Goal: Transaction & Acquisition: Obtain resource

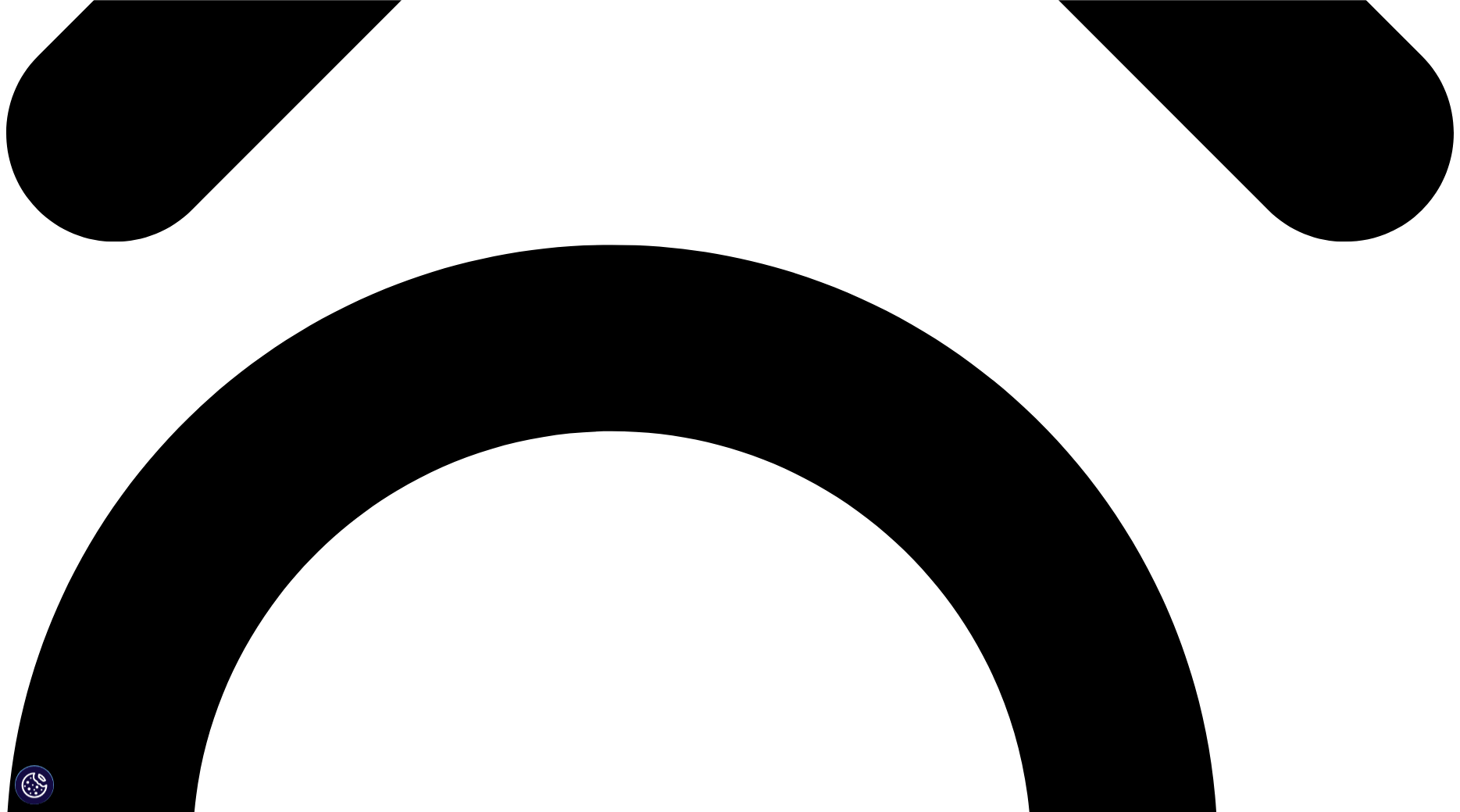
scroll to position [1434, 0]
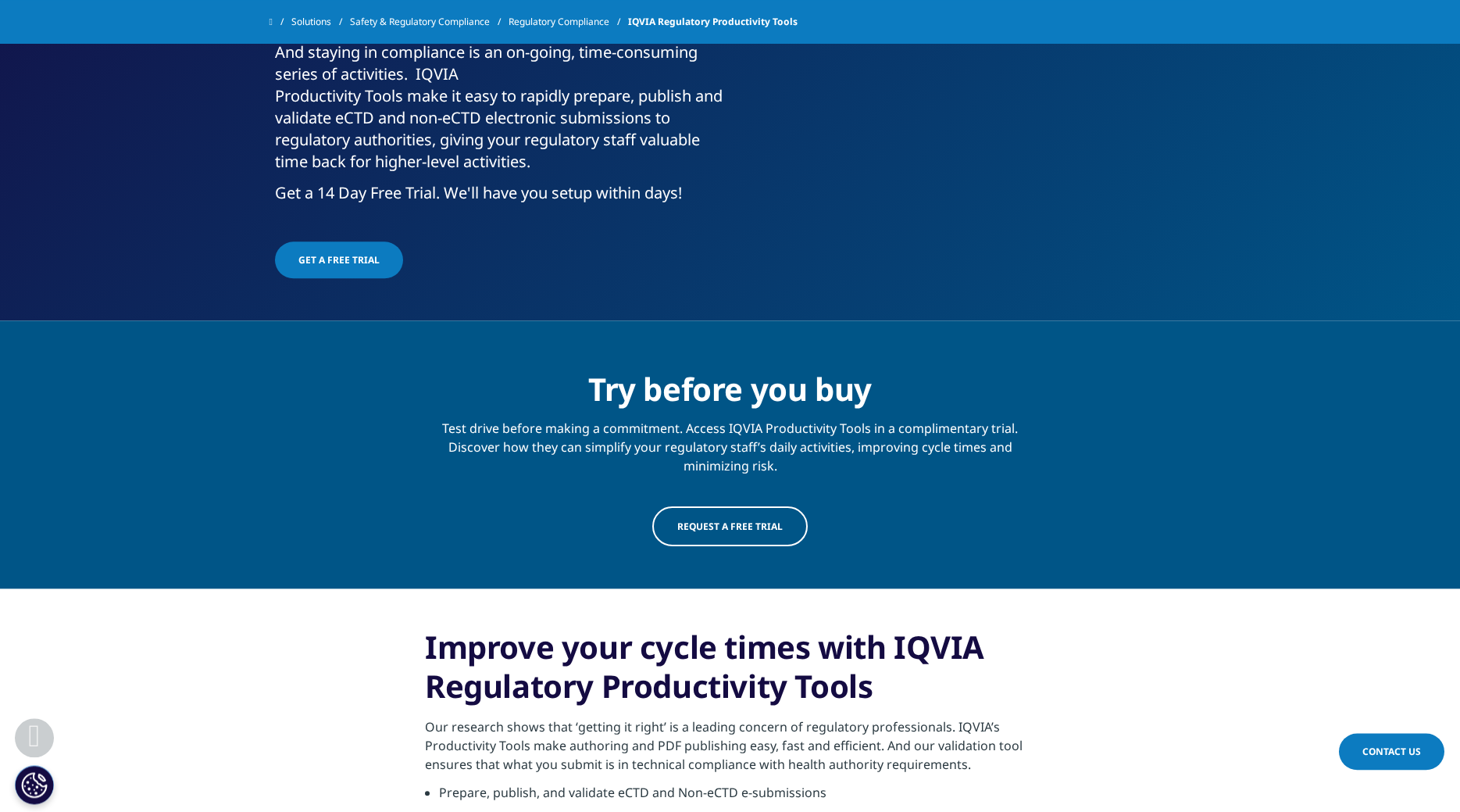
scroll to position [0, 0]
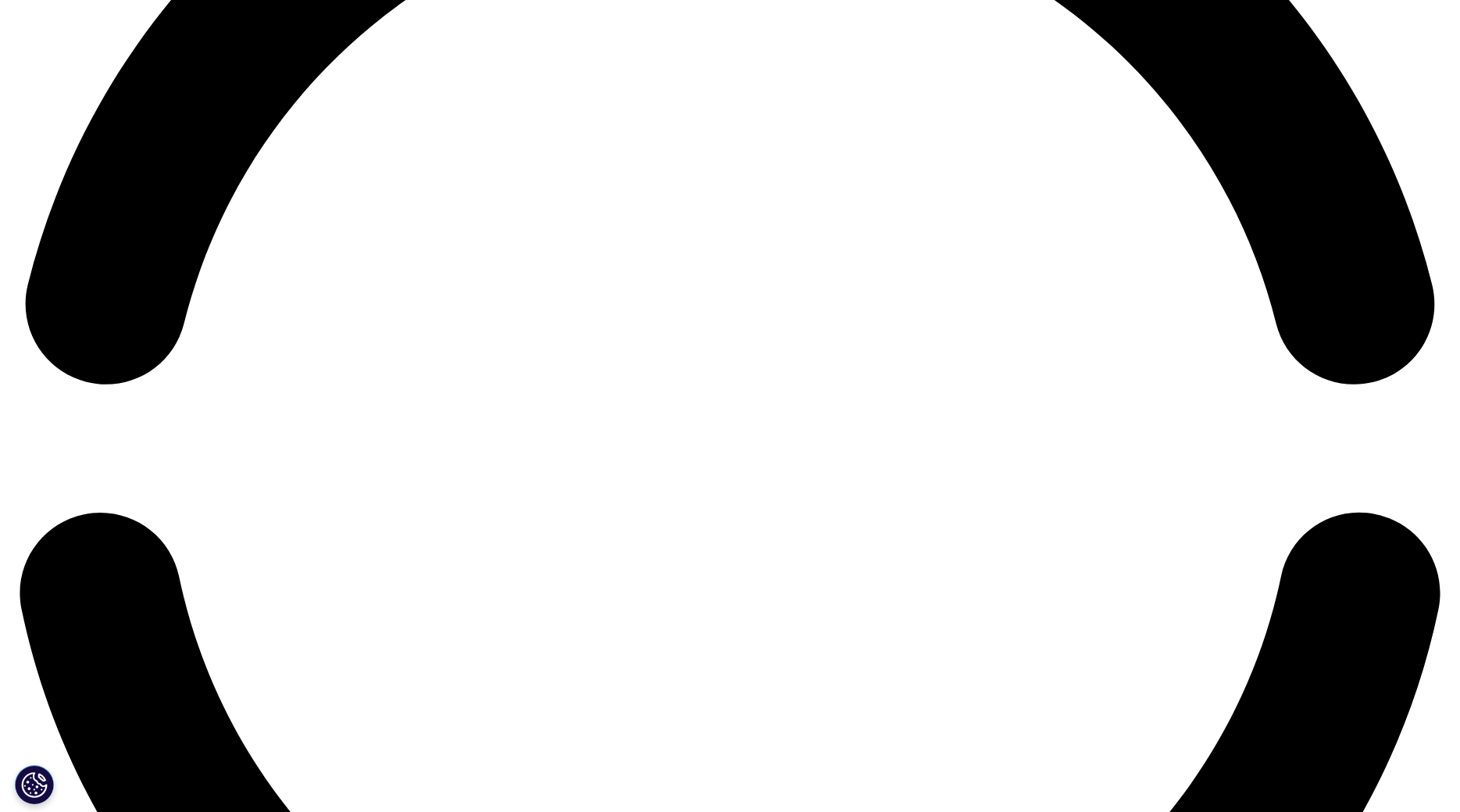
scroll to position [3586, 0]
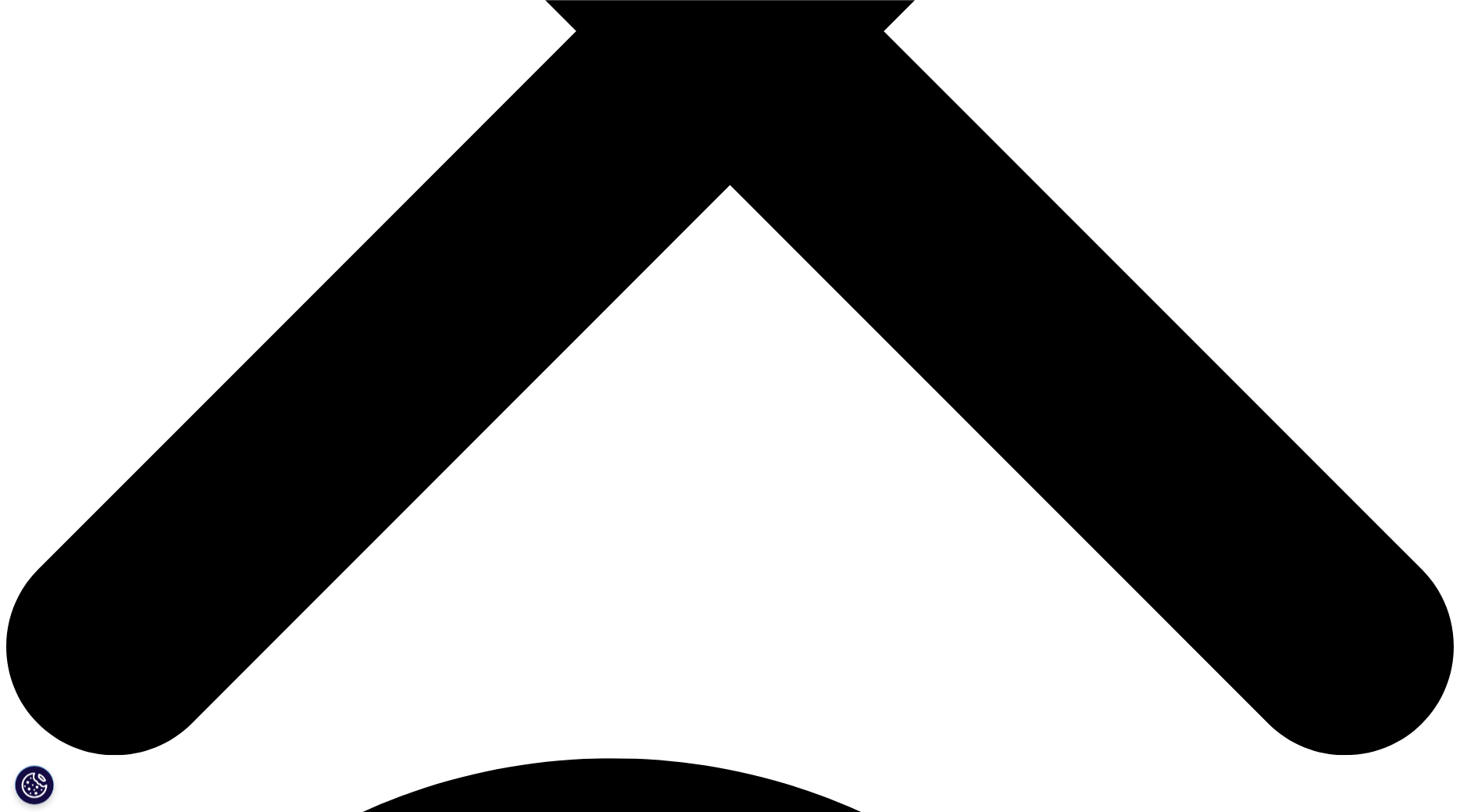
scroll to position [717, 0]
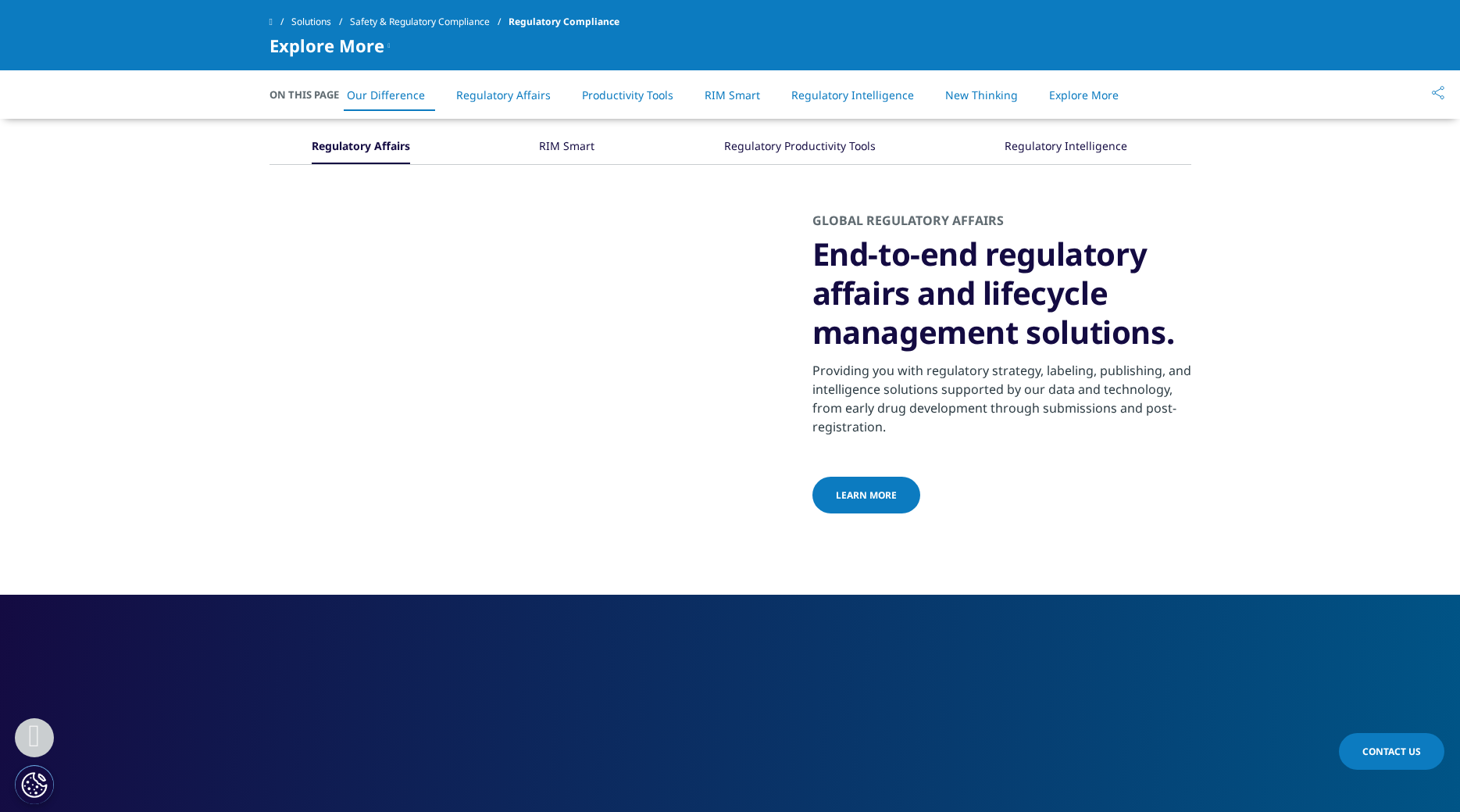
click at [566, 145] on div "RIM Smart" at bounding box center [566, 147] width 55 height 34
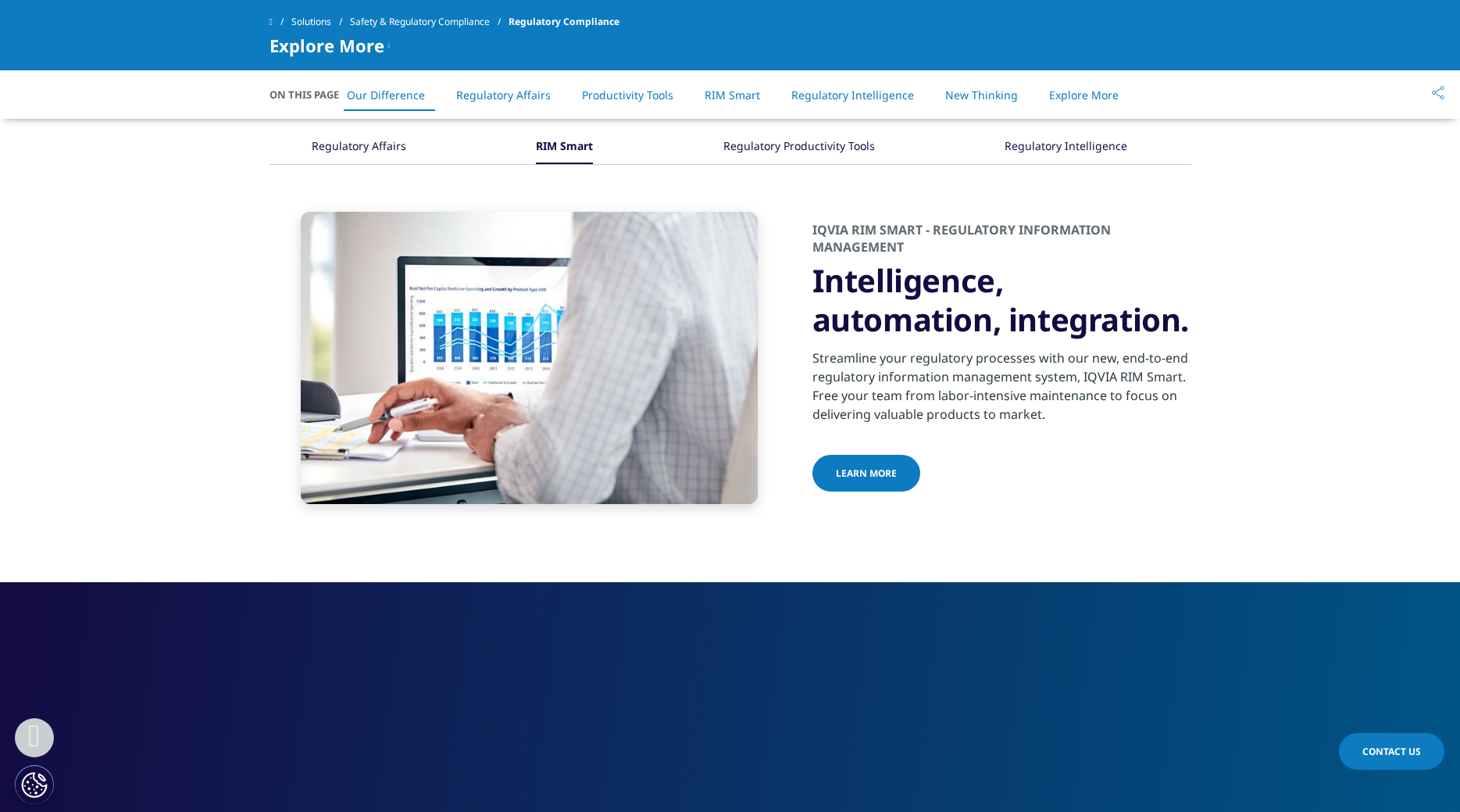
click at [810, 145] on div "Regulatory Productivity Tools" at bounding box center [799, 147] width 151 height 34
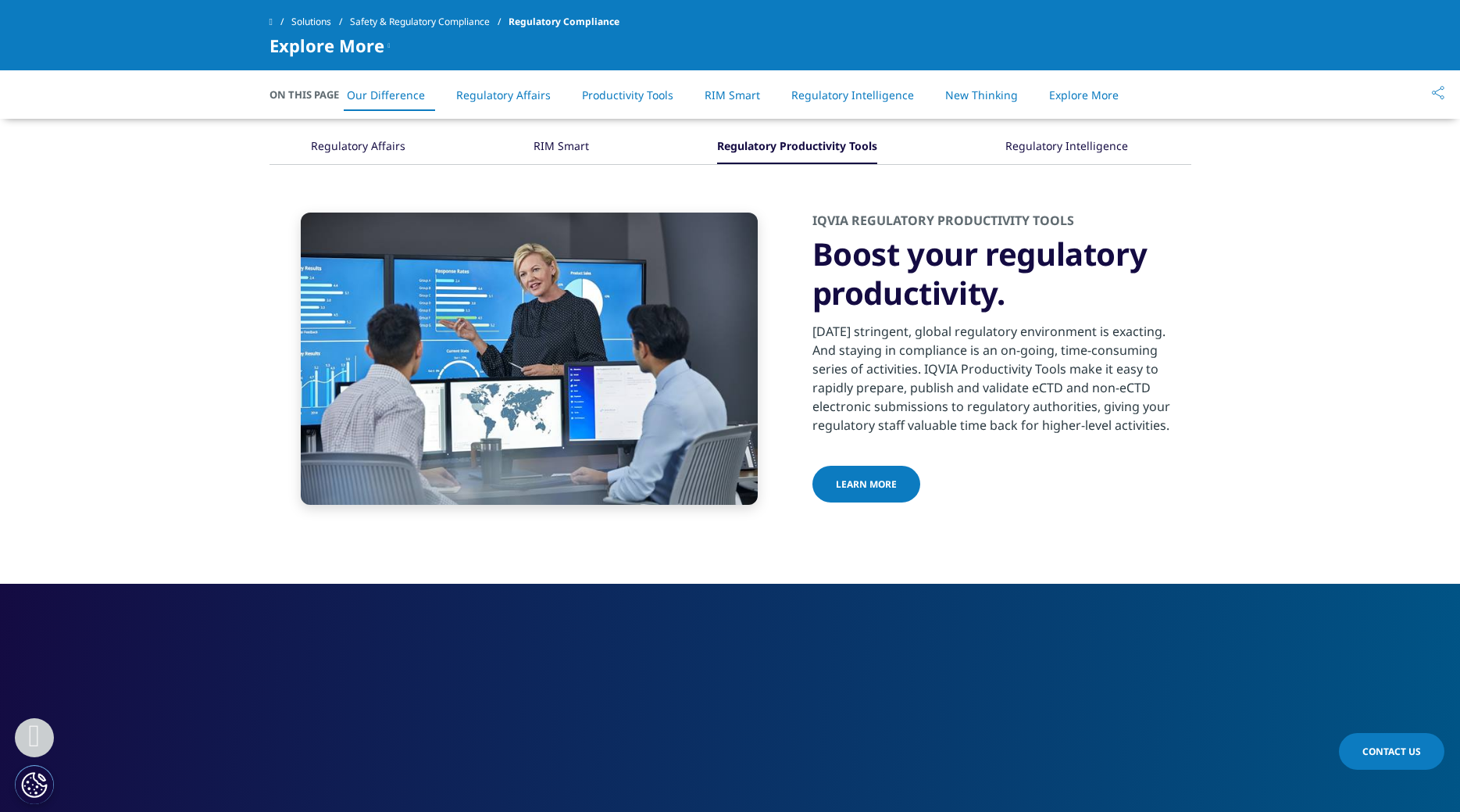
click at [1044, 151] on div "Regulatory Intelligence" at bounding box center [1066, 147] width 122 height 34
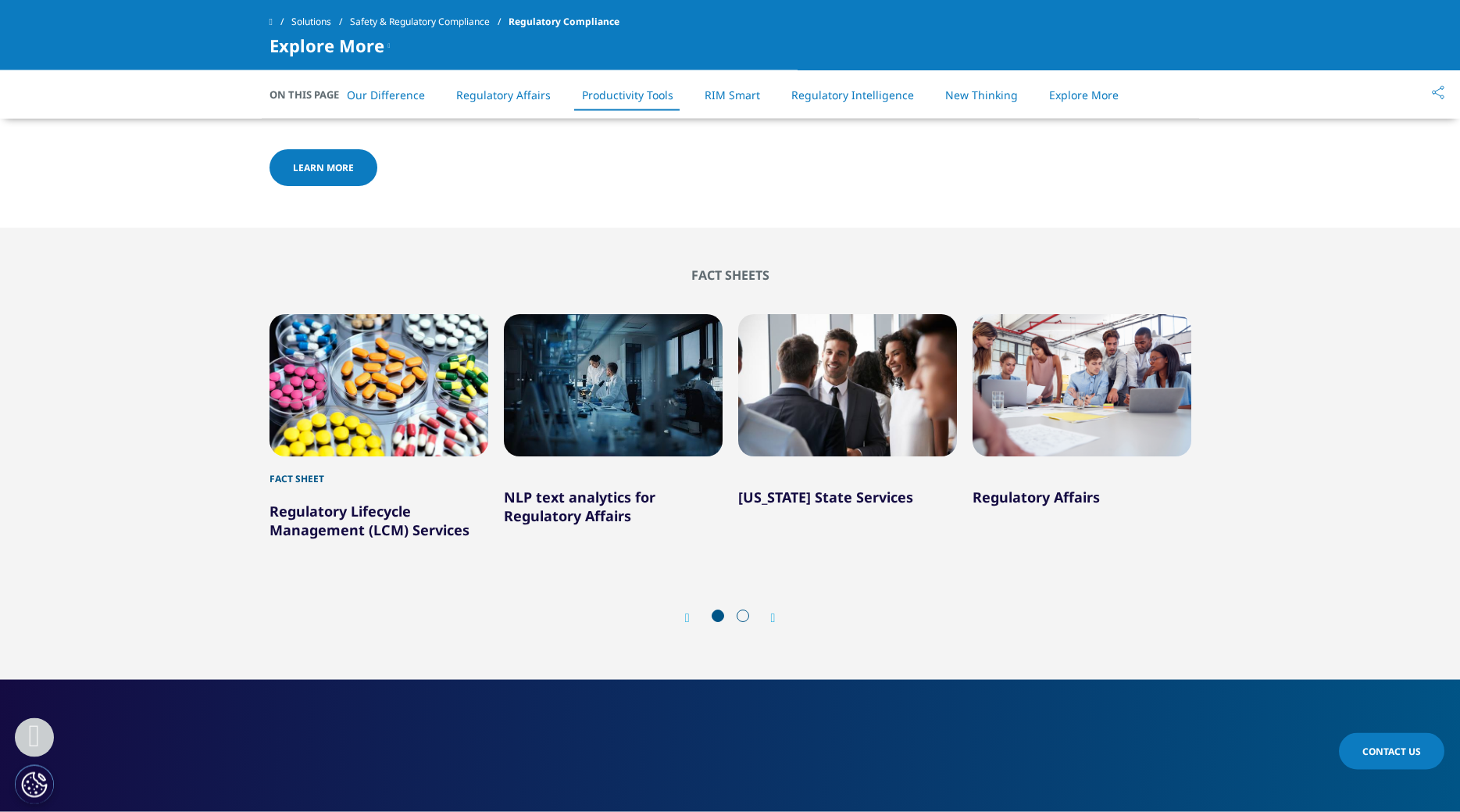
scroll to position [2470, 0]
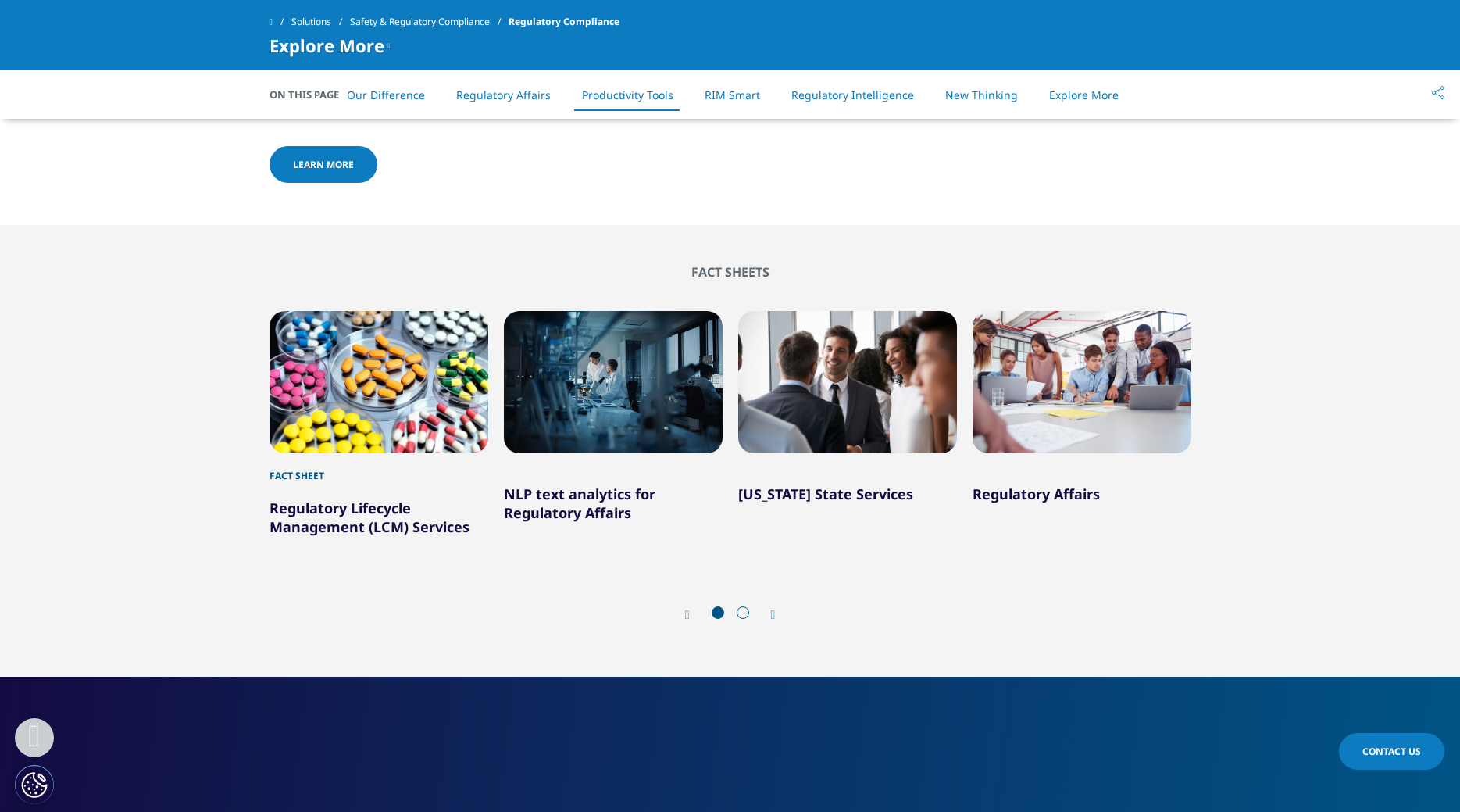
click at [329, 158] on span "Learn more" at bounding box center [324, 165] width 61 height 14
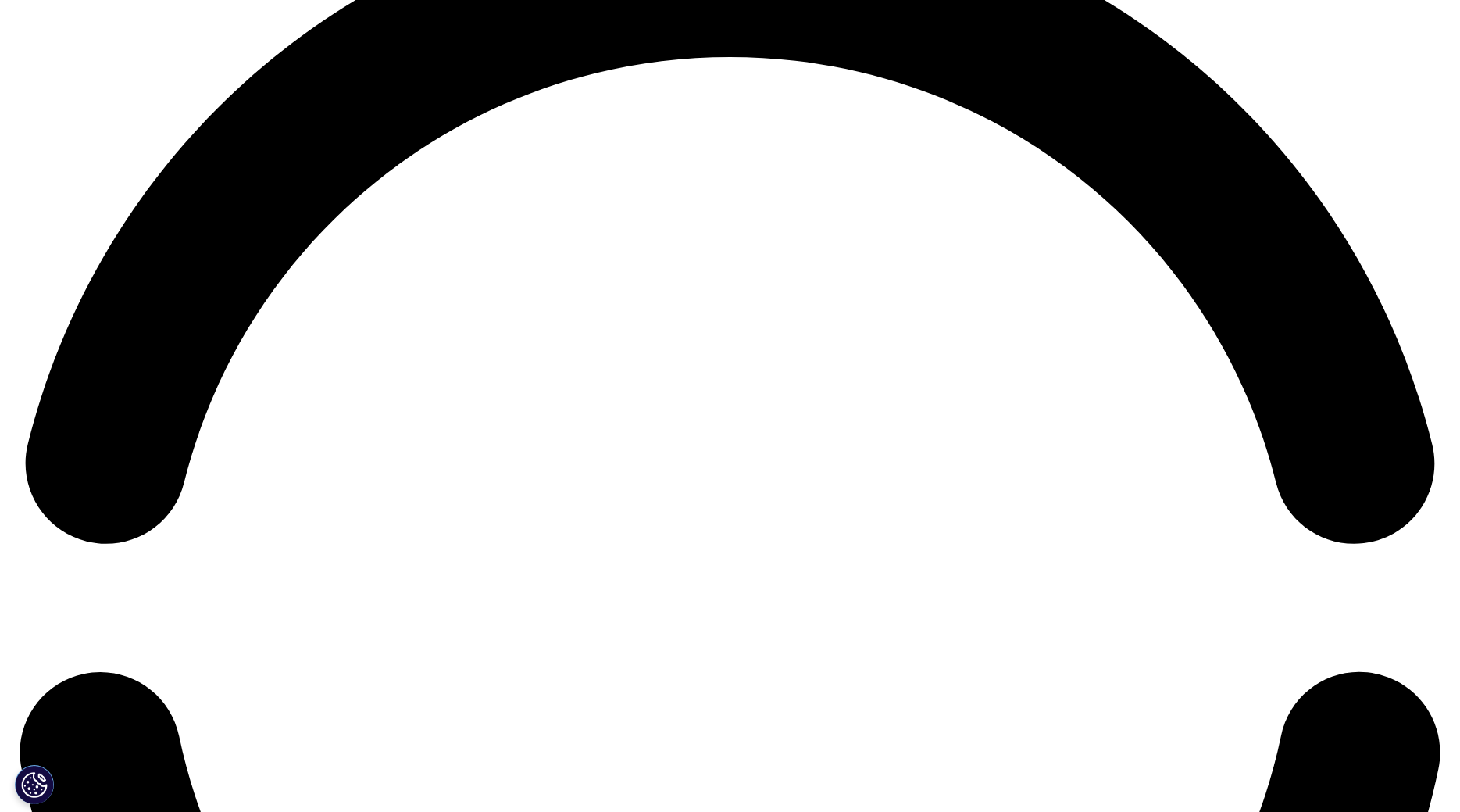
scroll to position [3347, 0]
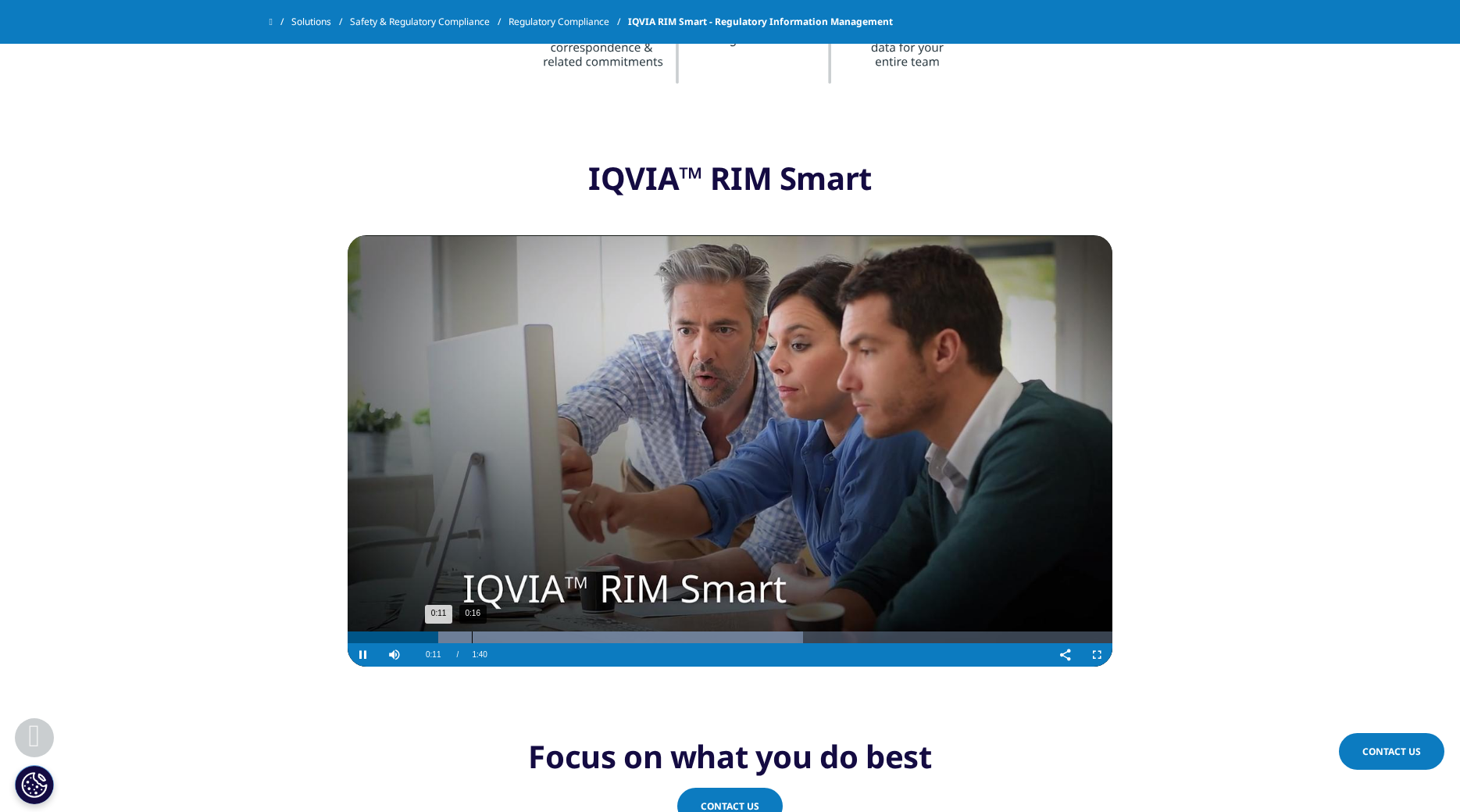
click at [472, 636] on div "0:16" at bounding box center [472, 637] width 1 height 12
click at [499, 636] on div "0:19" at bounding box center [499, 637] width 1 height 12
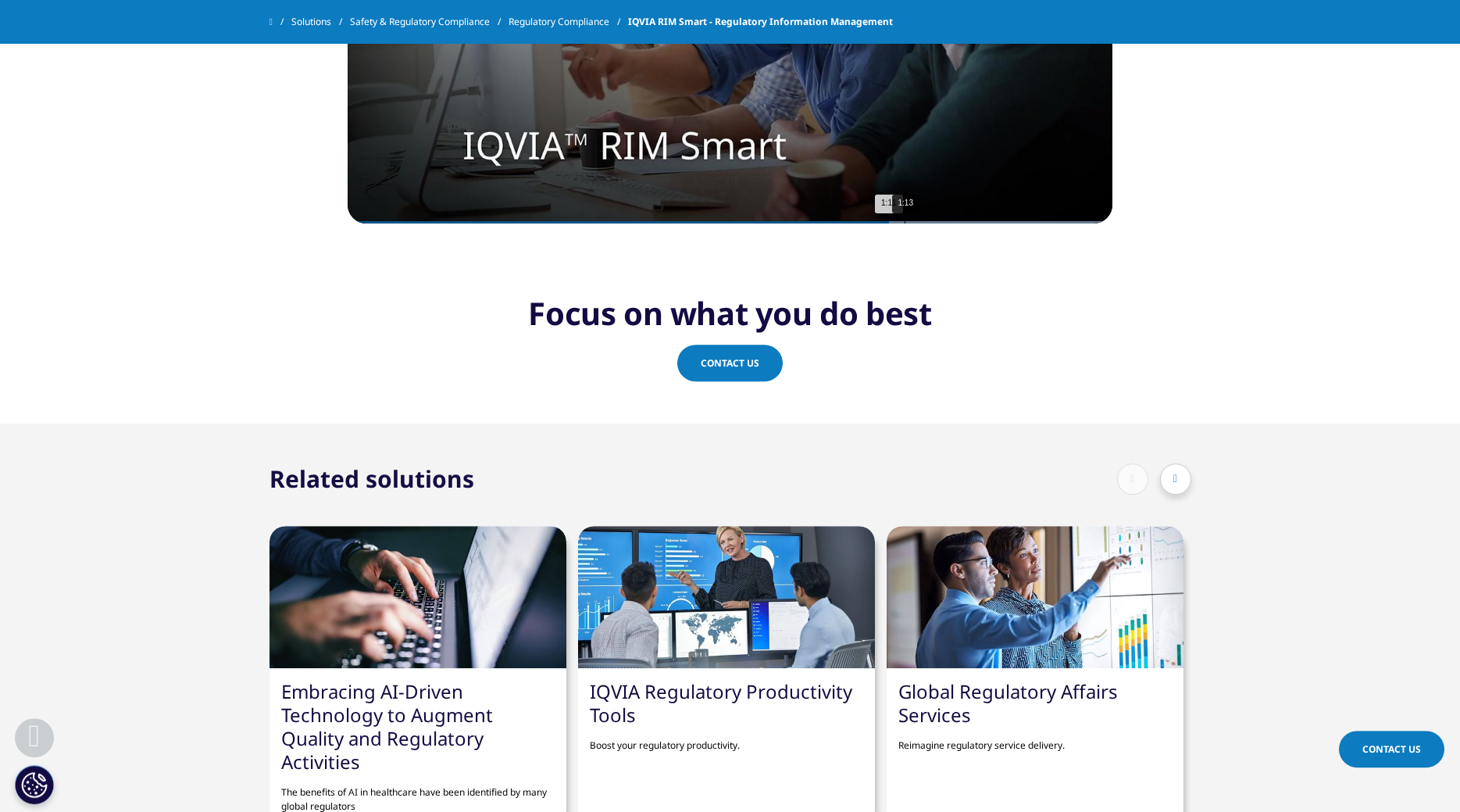
scroll to position [3984, 0]
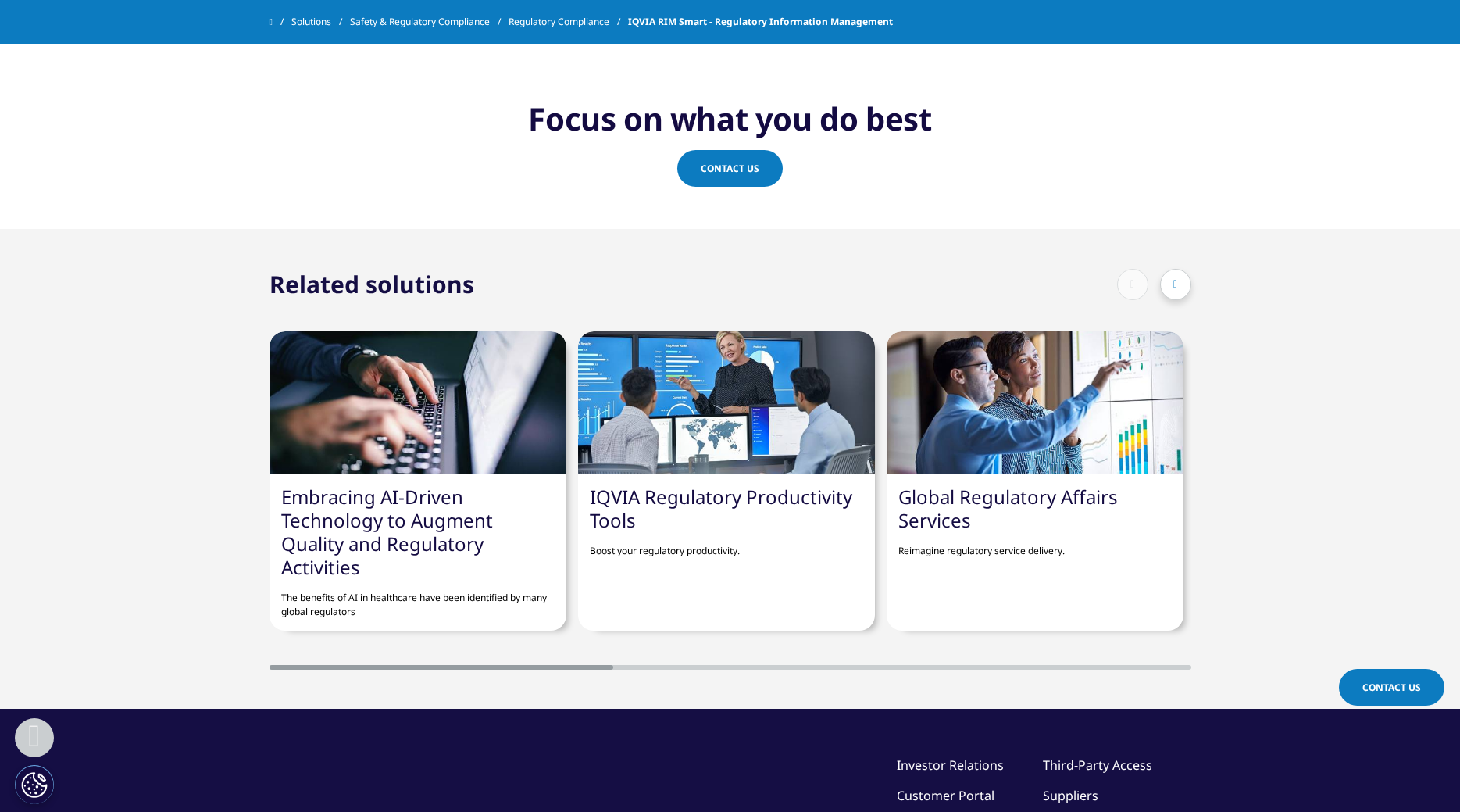
drag, startPoint x: 1142, startPoint y: 524, endPoint x: 854, endPoint y: 537, distance: 288.3
click at [854, 537] on div "Embracing AI-Driven Technology to Augment Quality and Regulatory Activities The…" at bounding box center [730, 485] width 922 height 370
click at [998, 503] on link "Global Regulatory Affairs Services" at bounding box center [1008, 508] width 219 height 49
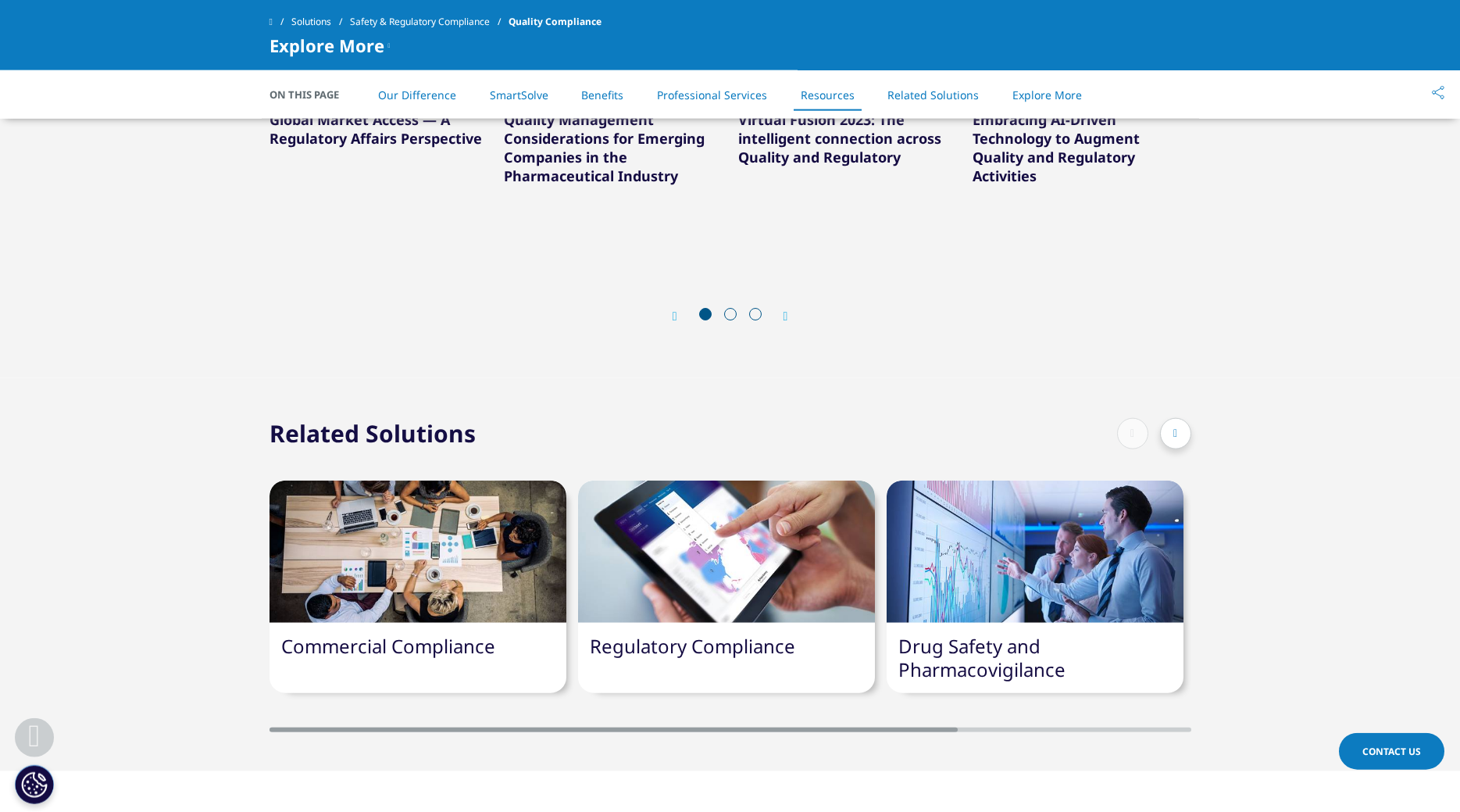
scroll to position [3187, 0]
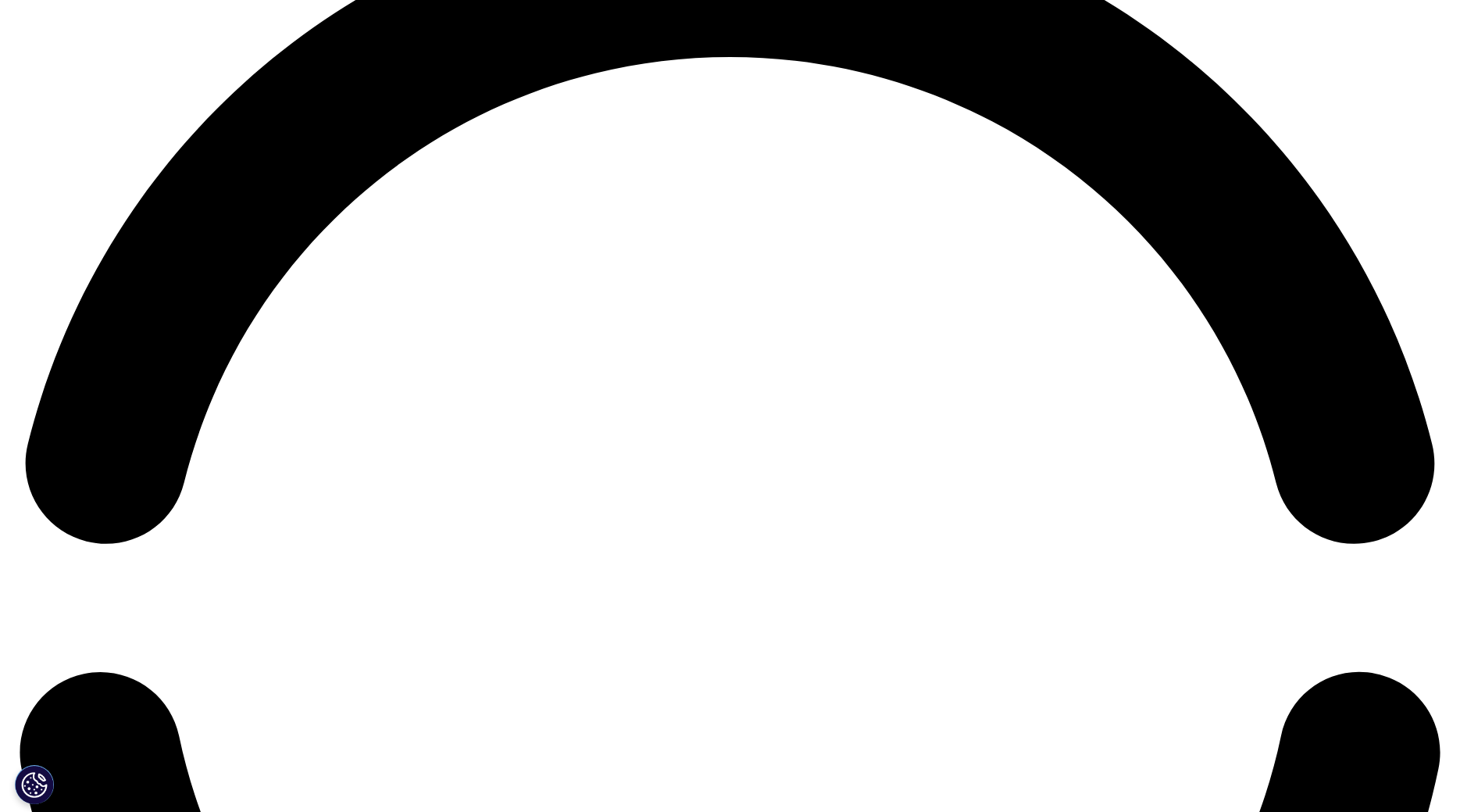
scroll to position [3506, 0]
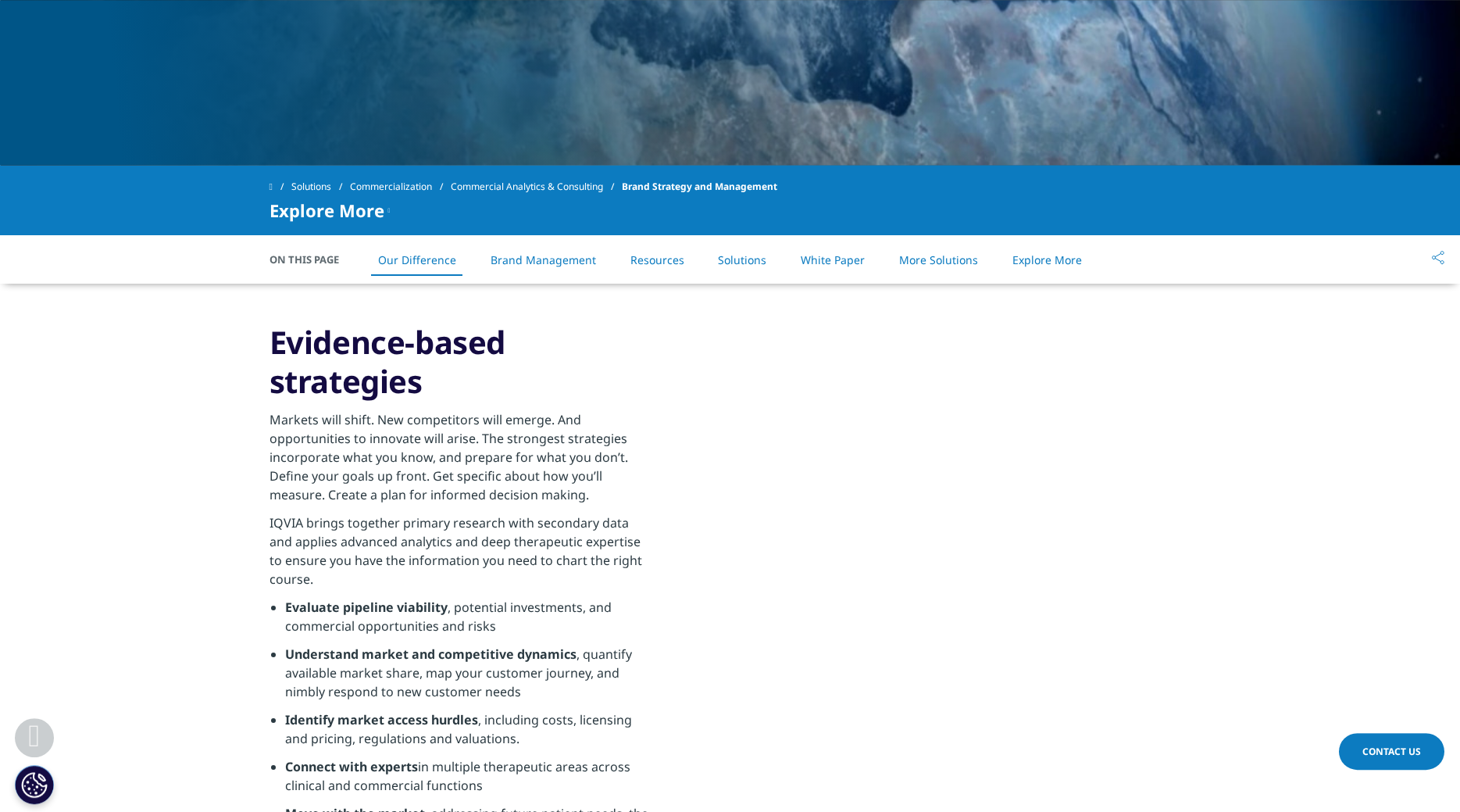
scroll to position [558, 0]
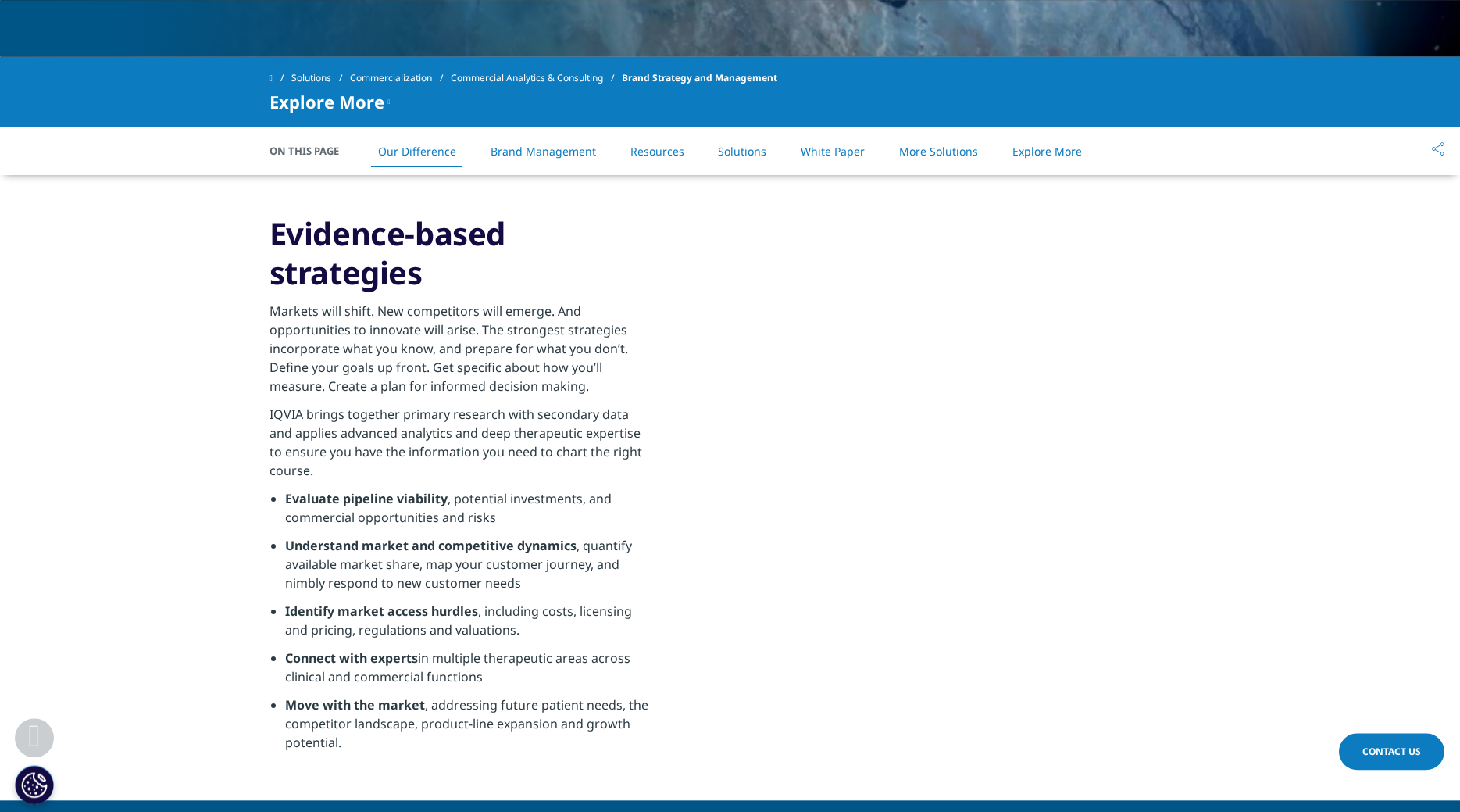
drag, startPoint x: 186, startPoint y: 548, endPoint x: 193, endPoint y: 583, distance: 35.7
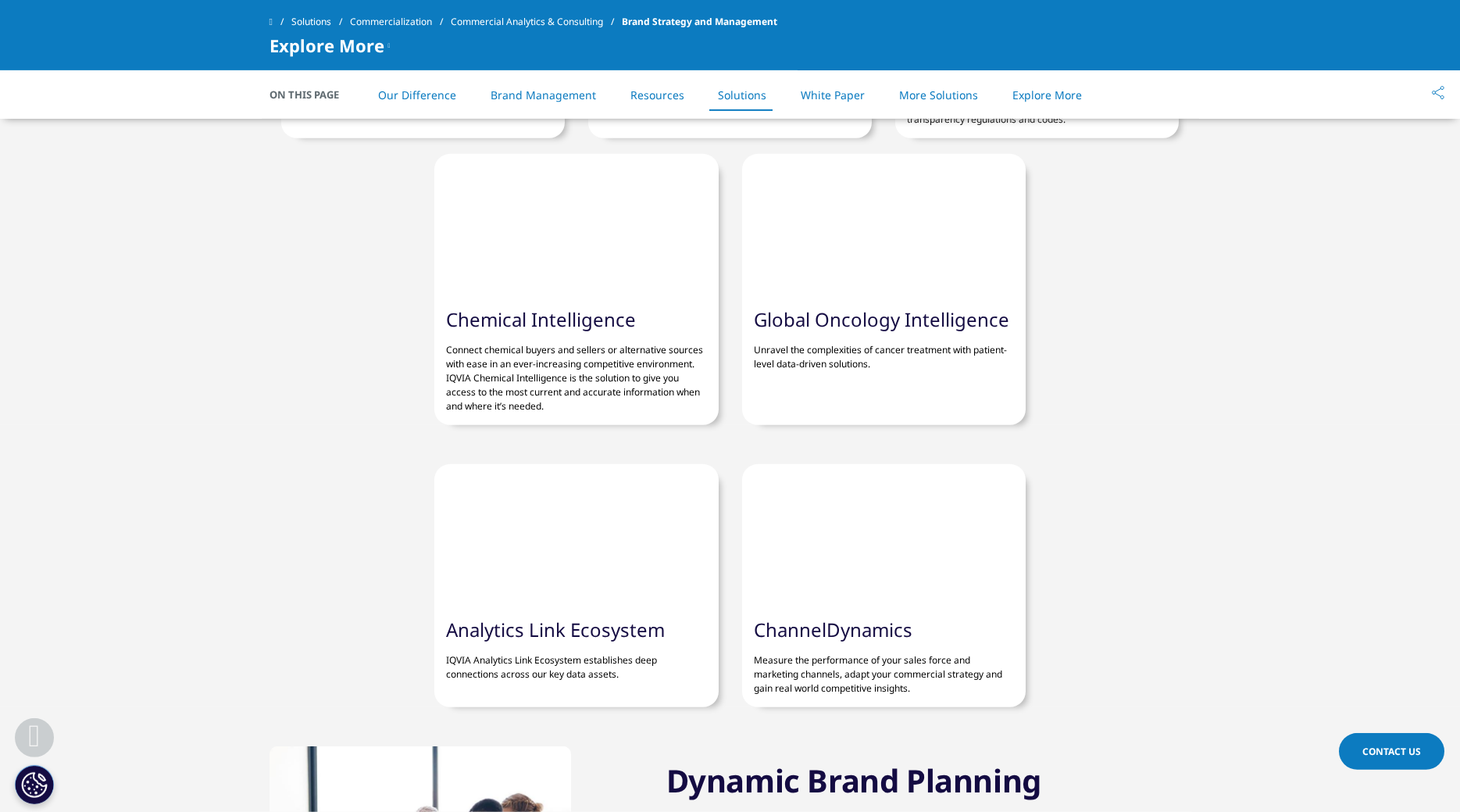
scroll to position [4880, 0]
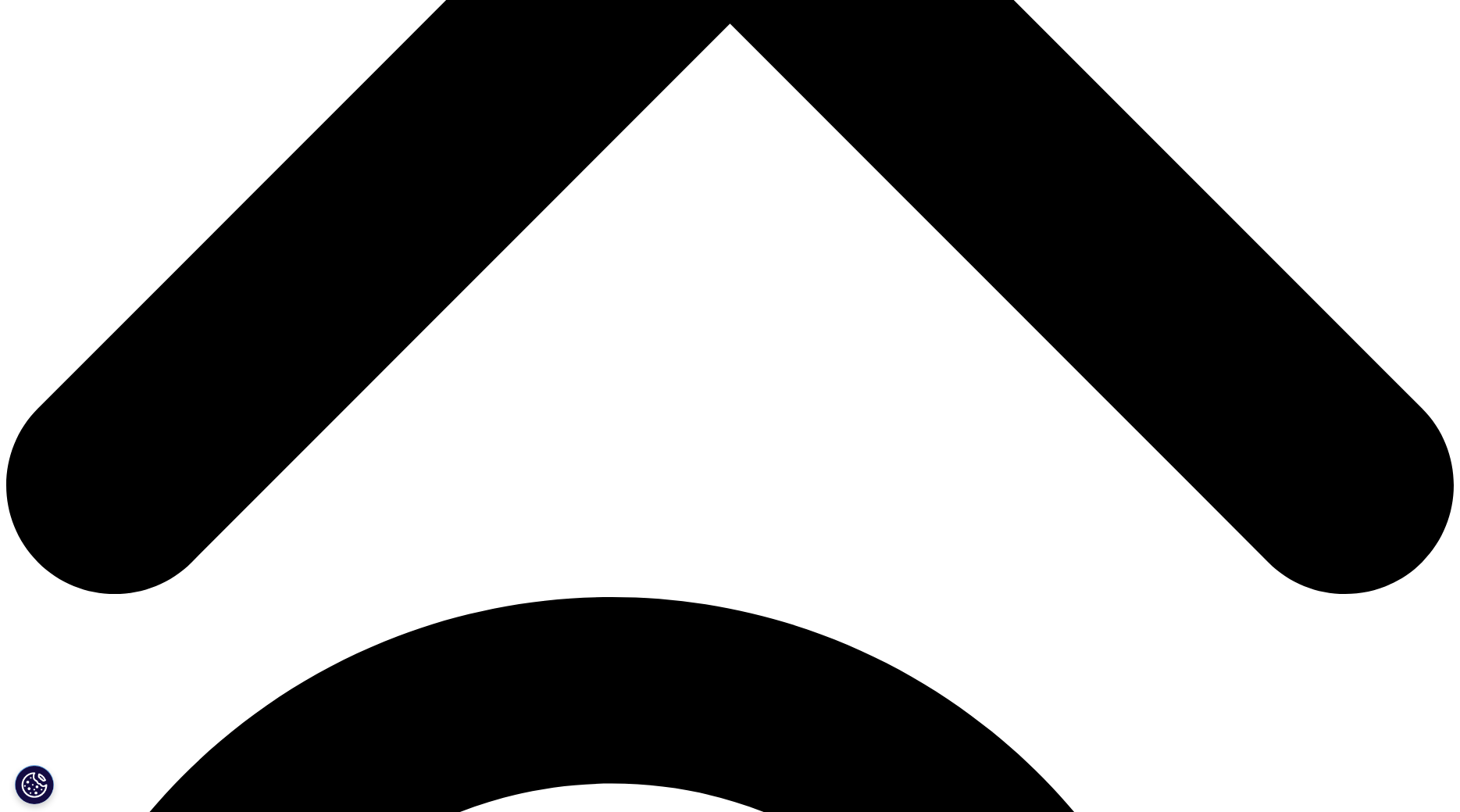
scroll to position [1275, 0]
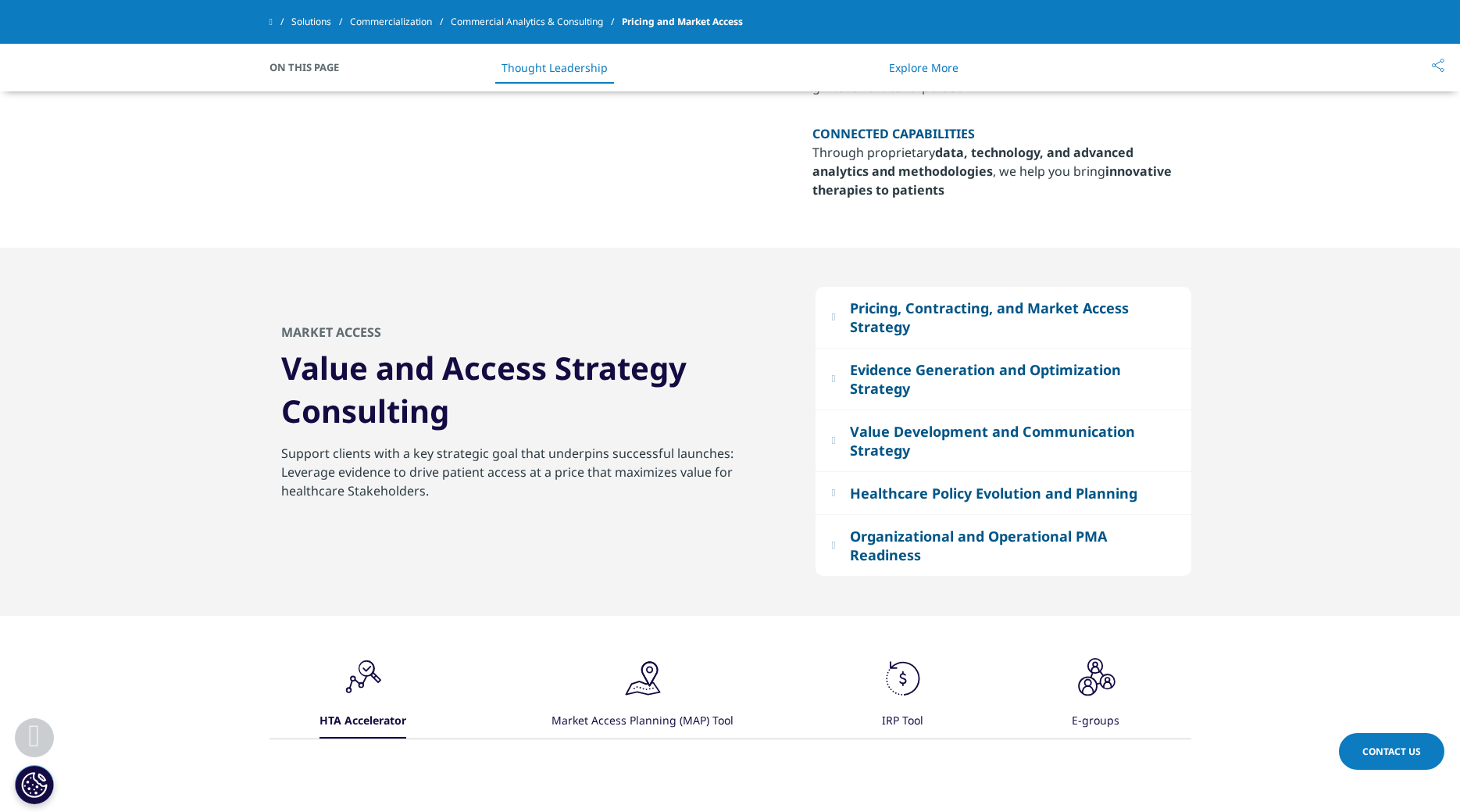
click at [1129, 533] on div "Organizational and Operational PMA Readiness" at bounding box center [1013, 545] width 325 height 37
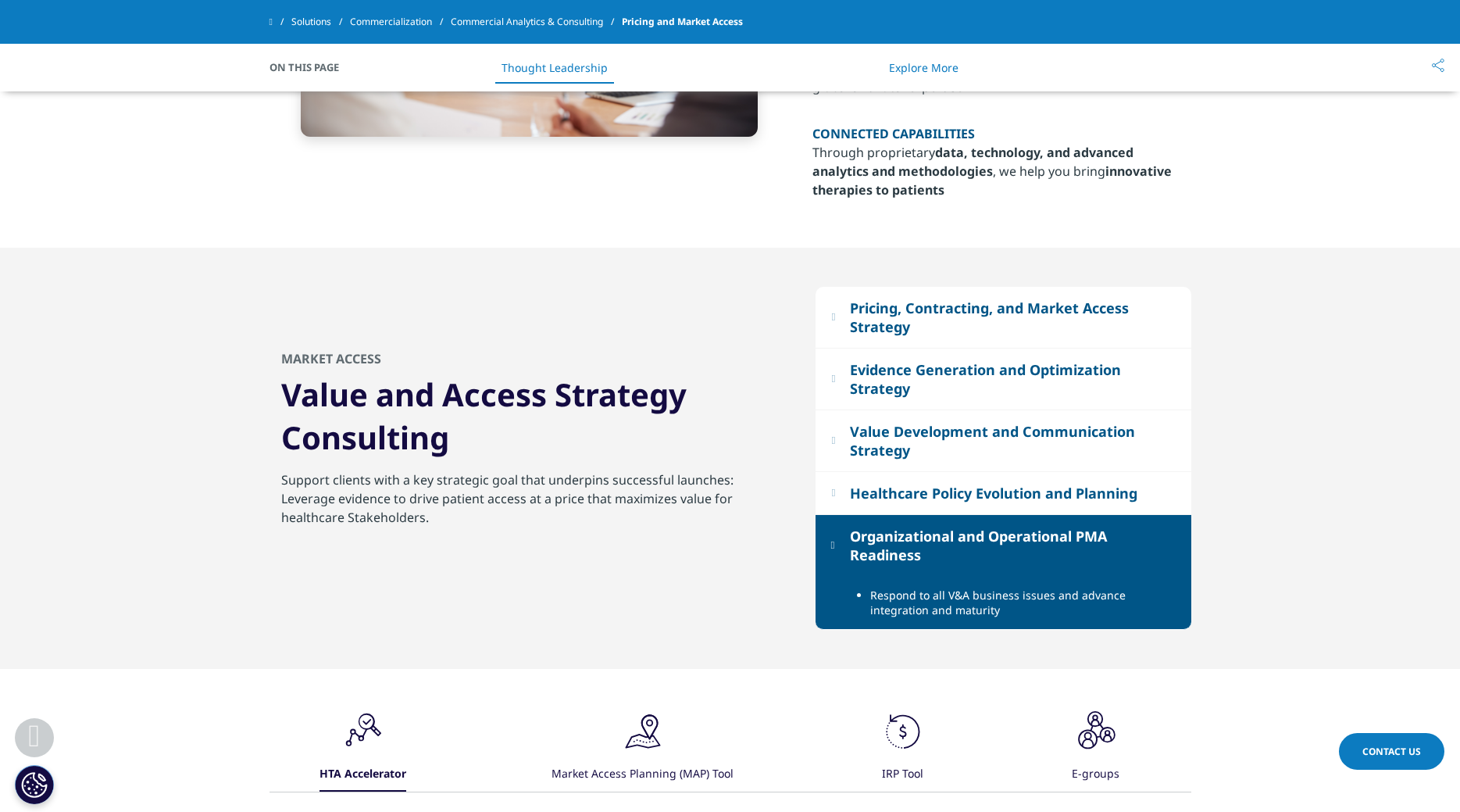
click at [1031, 498] on div "Healthcare Policy Evolution and Planning" at bounding box center [994, 493] width 287 height 19
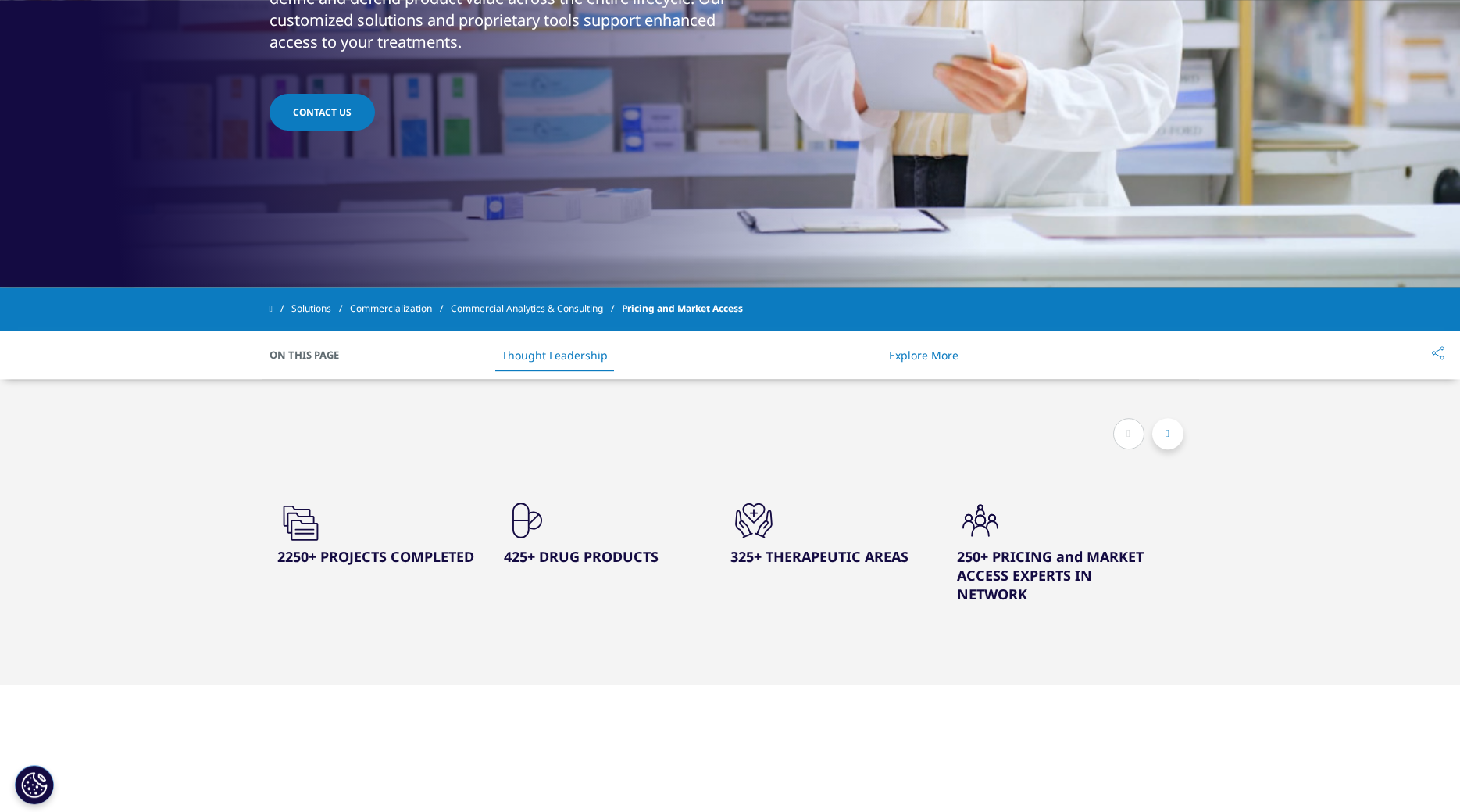
scroll to position [0, 0]
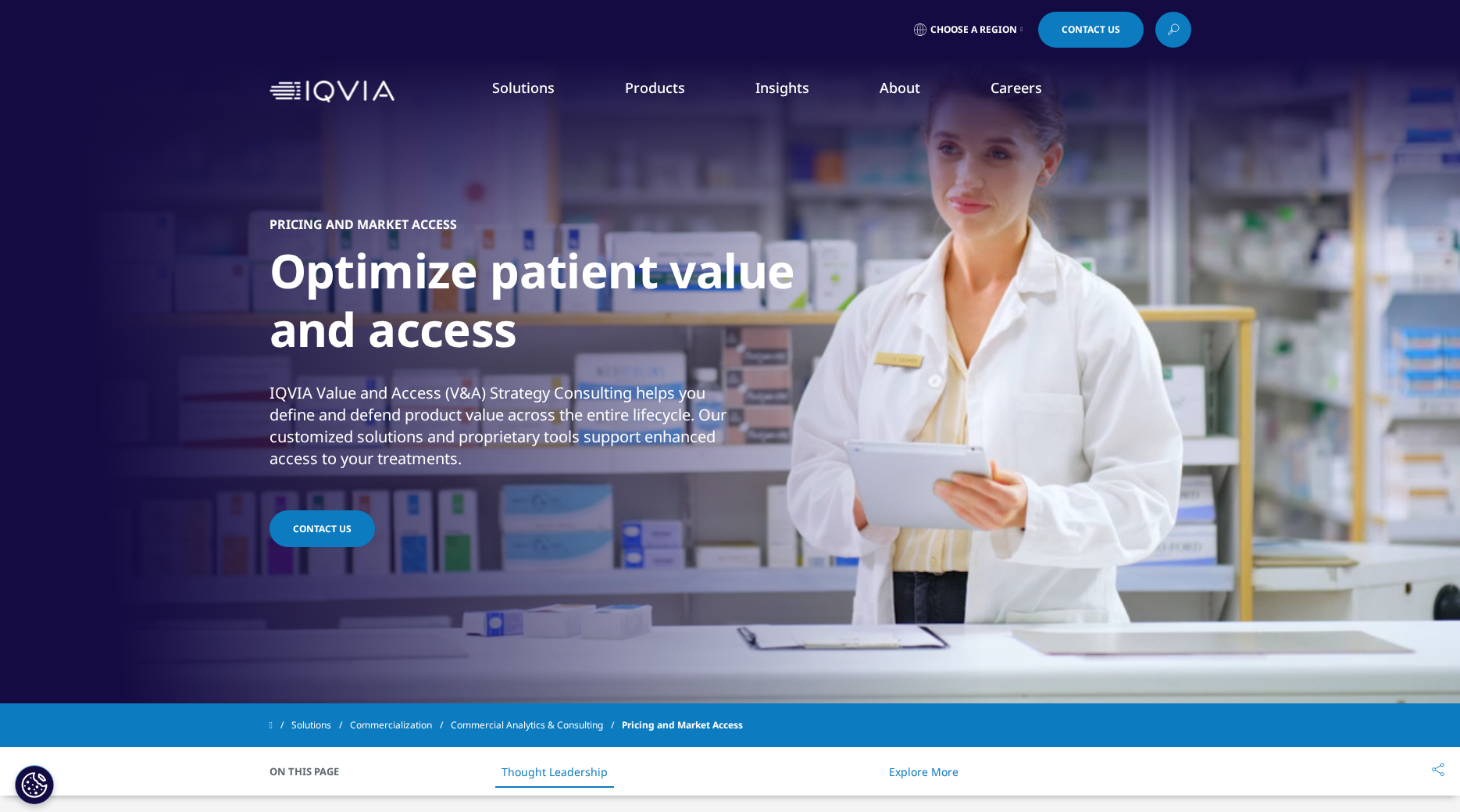
click at [664, 364] on link "SmartSolve eQMS" at bounding box center [727, 360] width 264 height 17
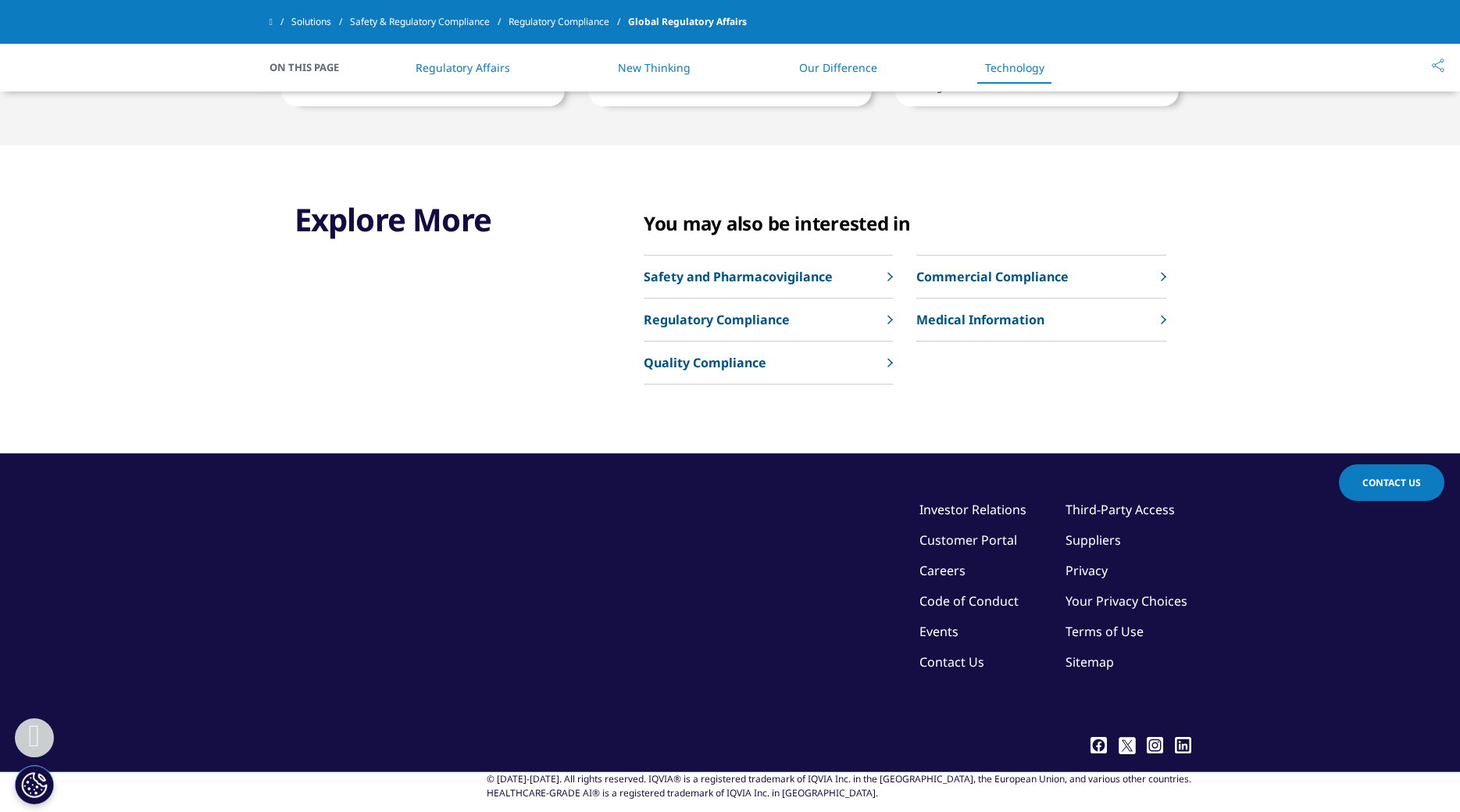
scroll to position [3586, 0]
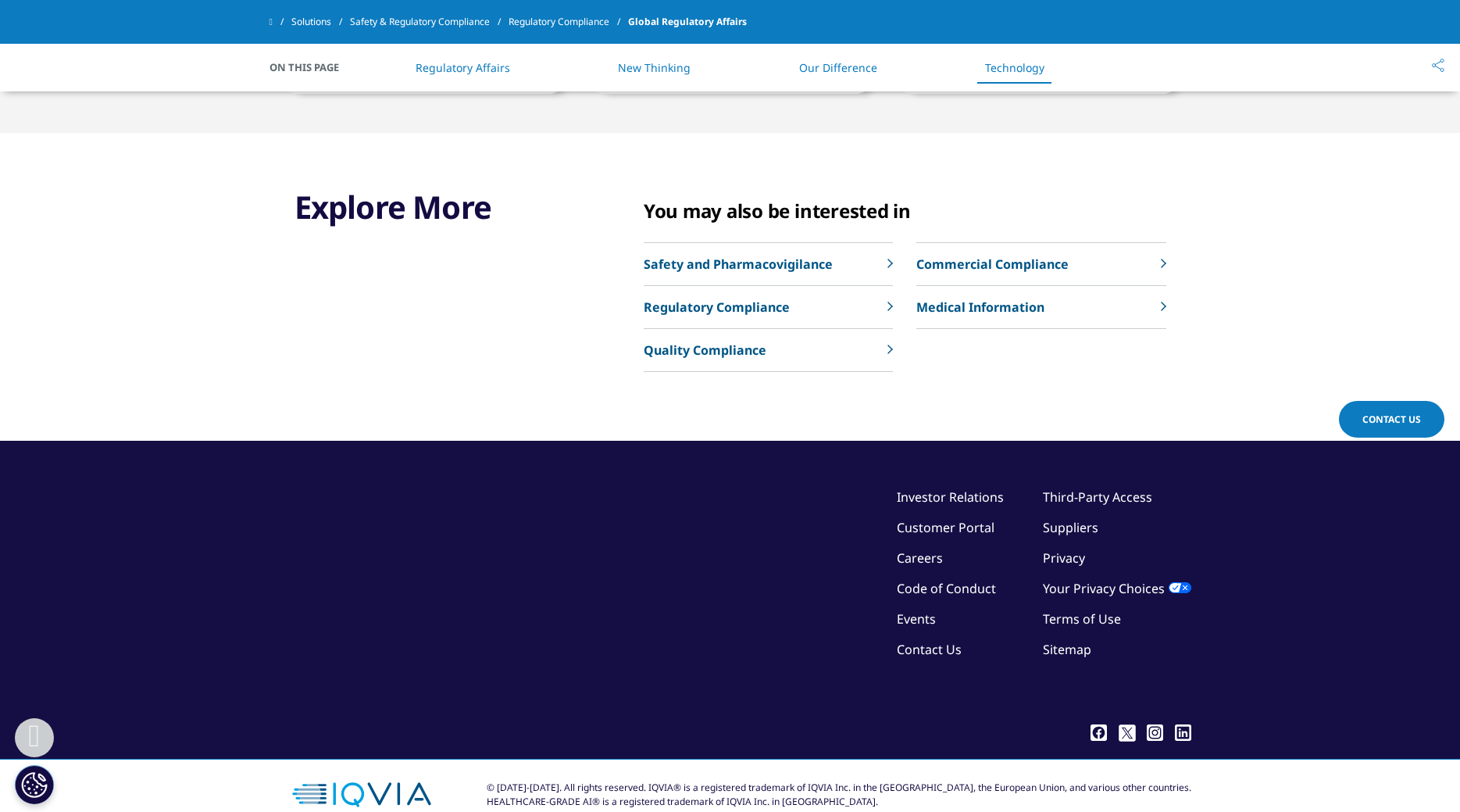
click at [969, 312] on p "Medical Information" at bounding box center [980, 307] width 128 height 19
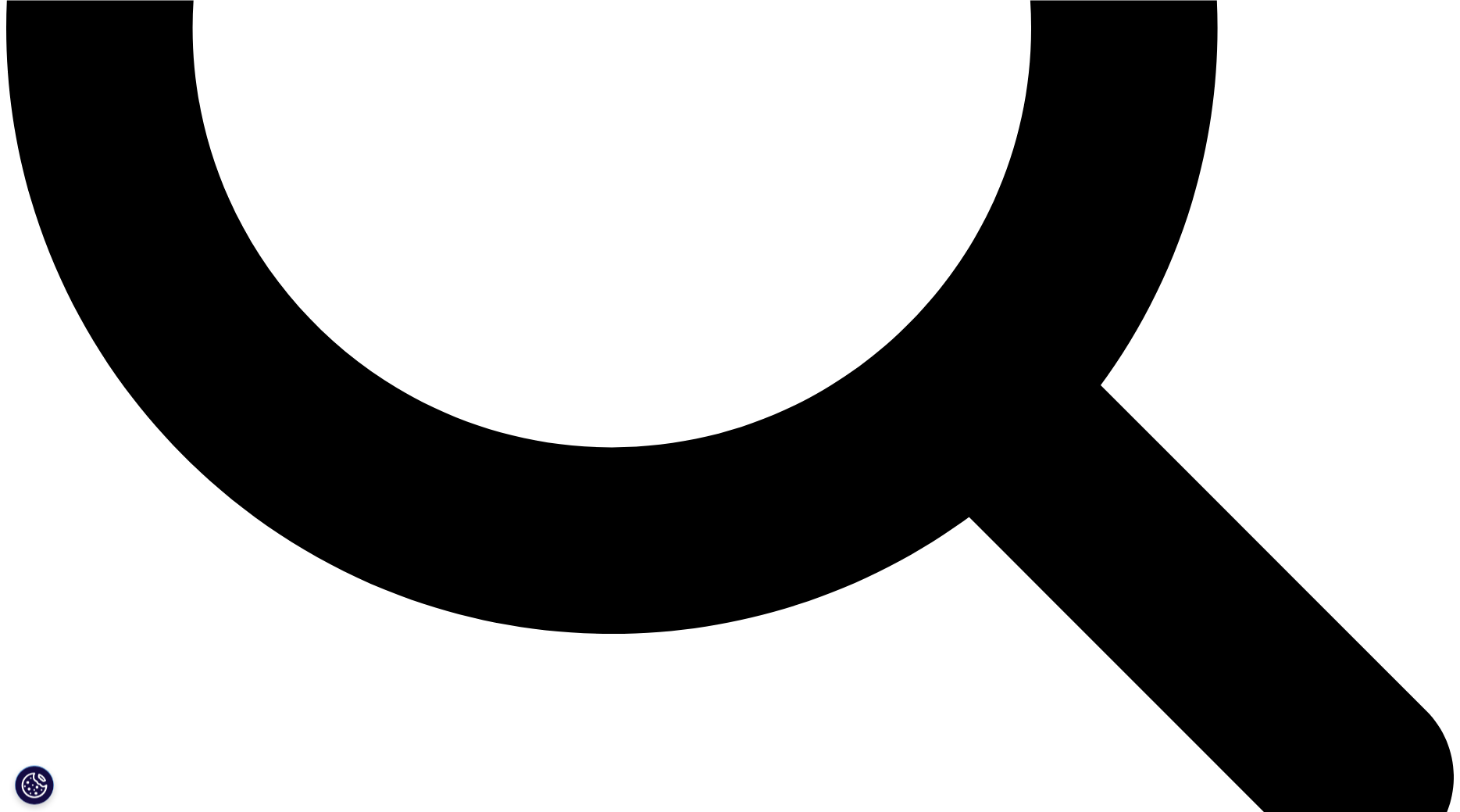
scroll to position [2071, 0]
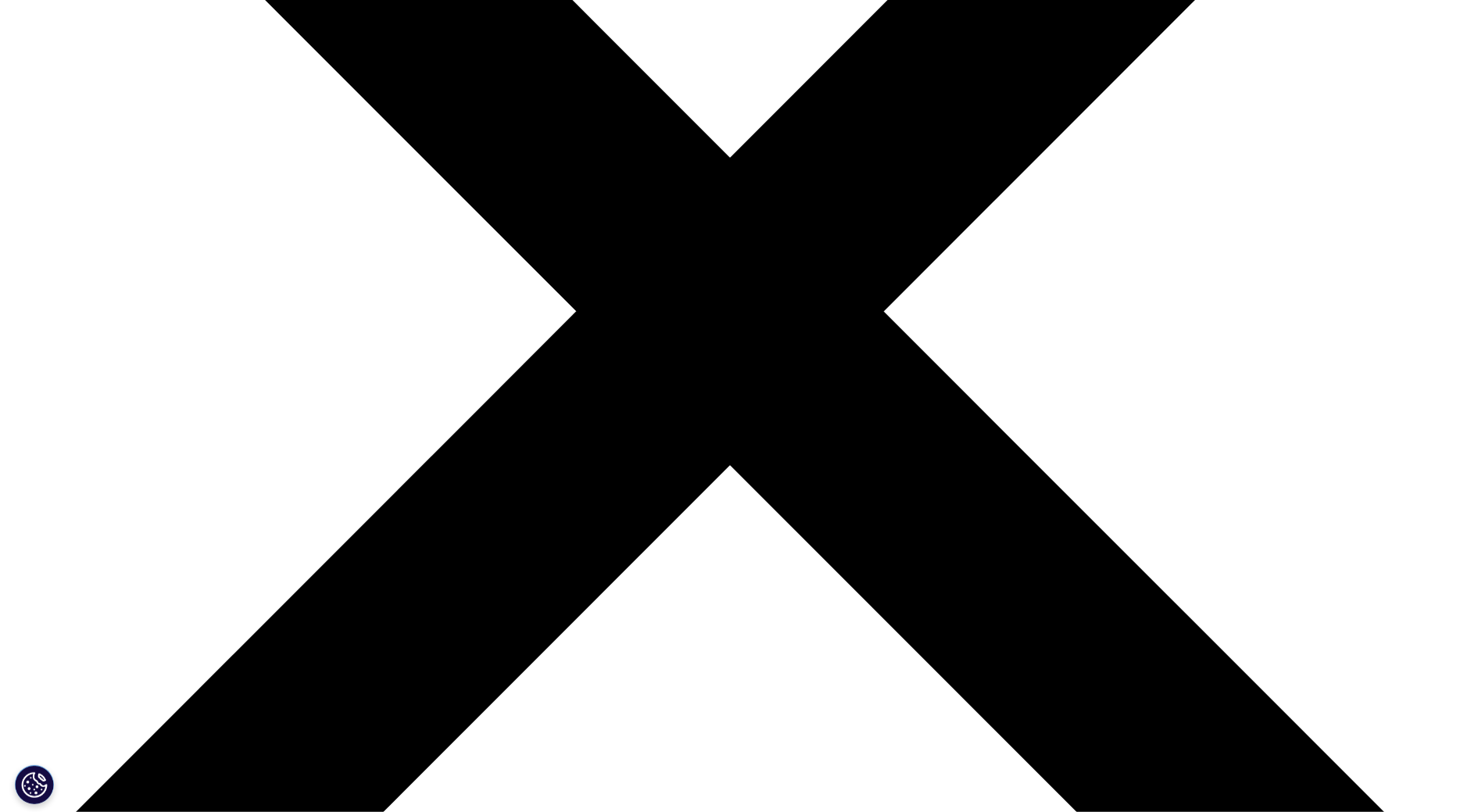
scroll to position [399, 0]
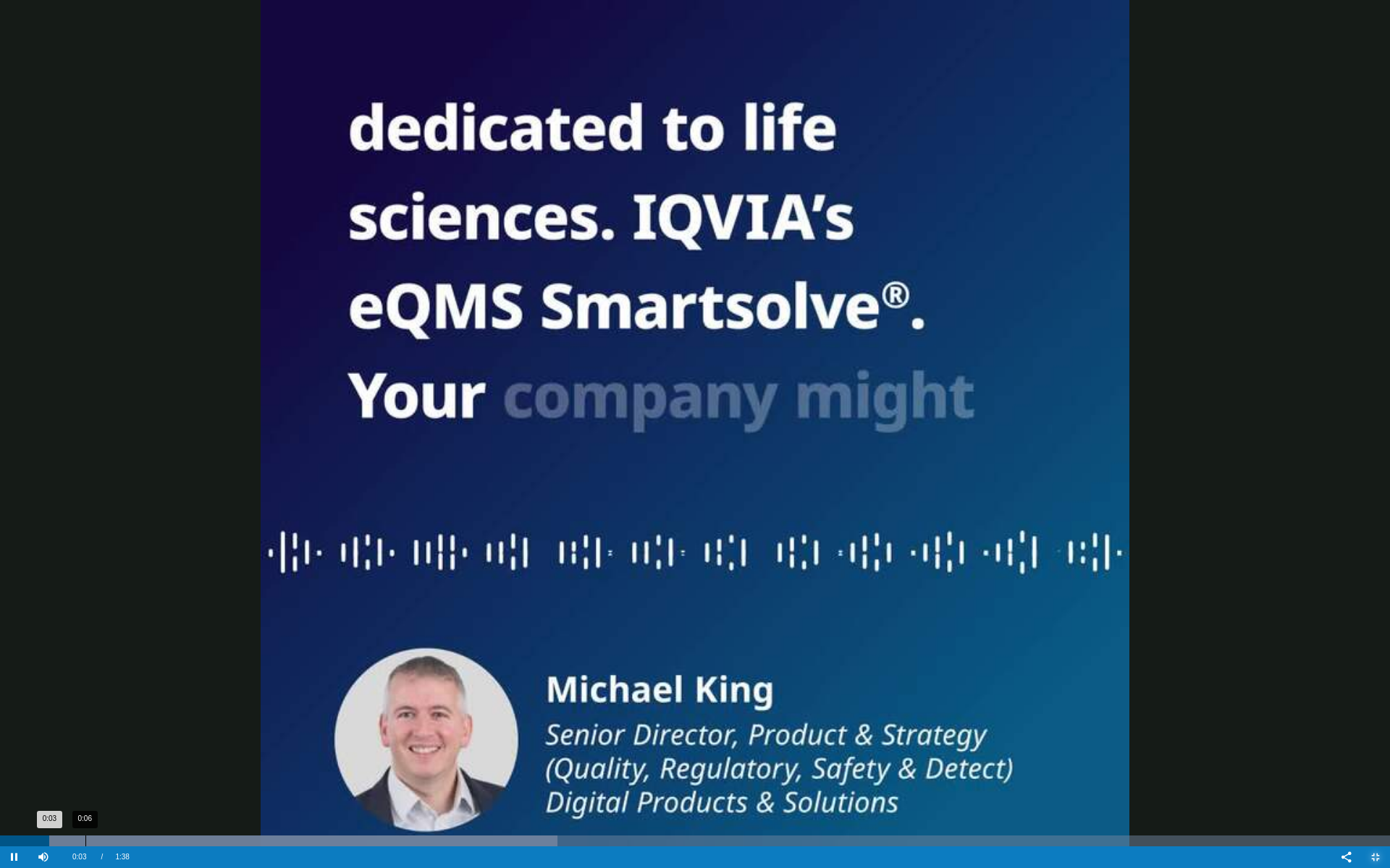
click at [85, 751] on div "0:06" at bounding box center [85, 841] width 1 height 11
click at [133, 751] on div "Progress Bar" at bounding box center [348, 841] width 697 height 11
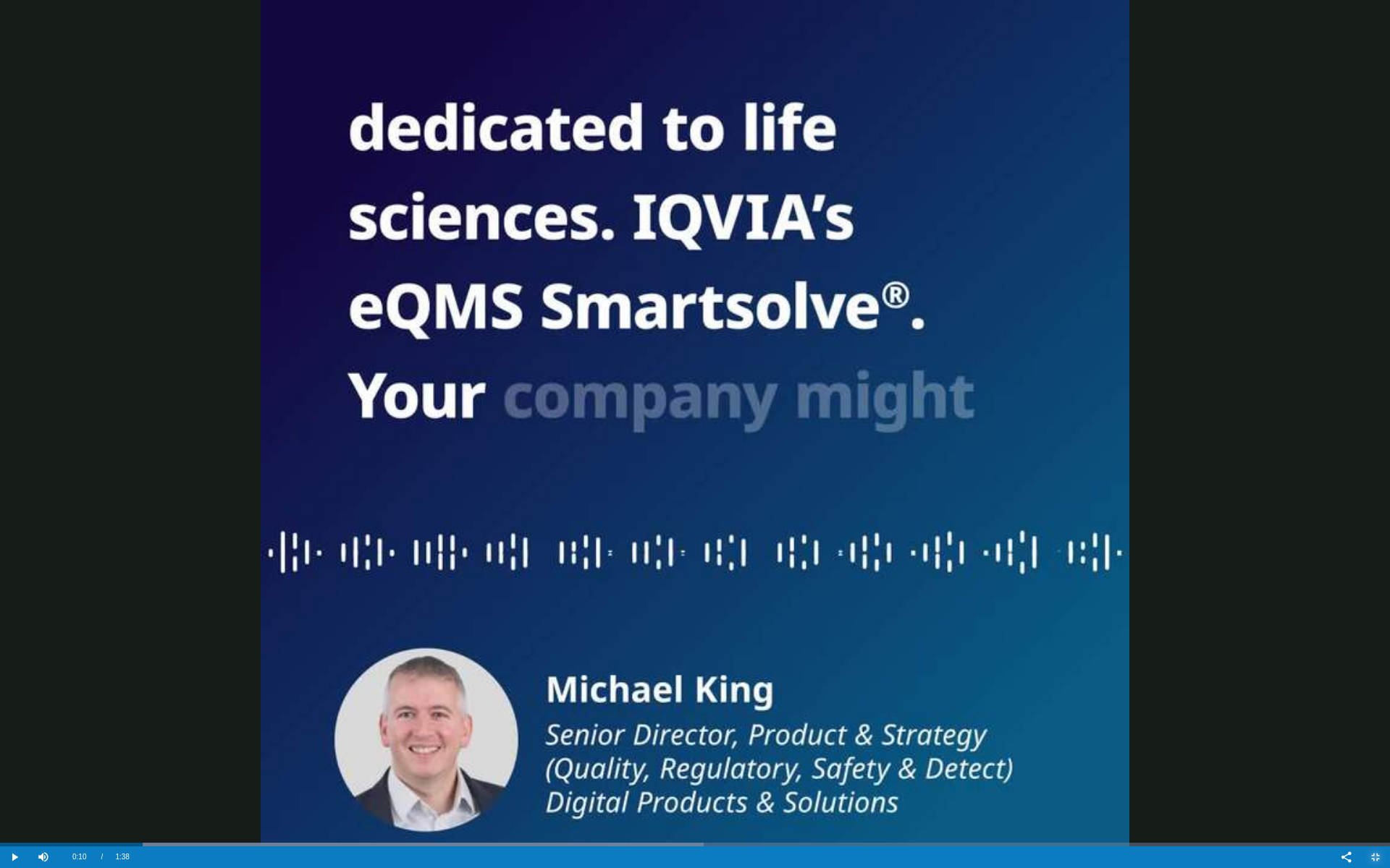
drag, startPoint x: 159, startPoint y: 843, endPoint x: 264, endPoint y: 834, distance: 105.4
click at [264, 751] on video-js "Video Player is loading. Play Video Play Skip Backward Skip Forward Mute Curren…" at bounding box center [695, 434] width 1390 height 868
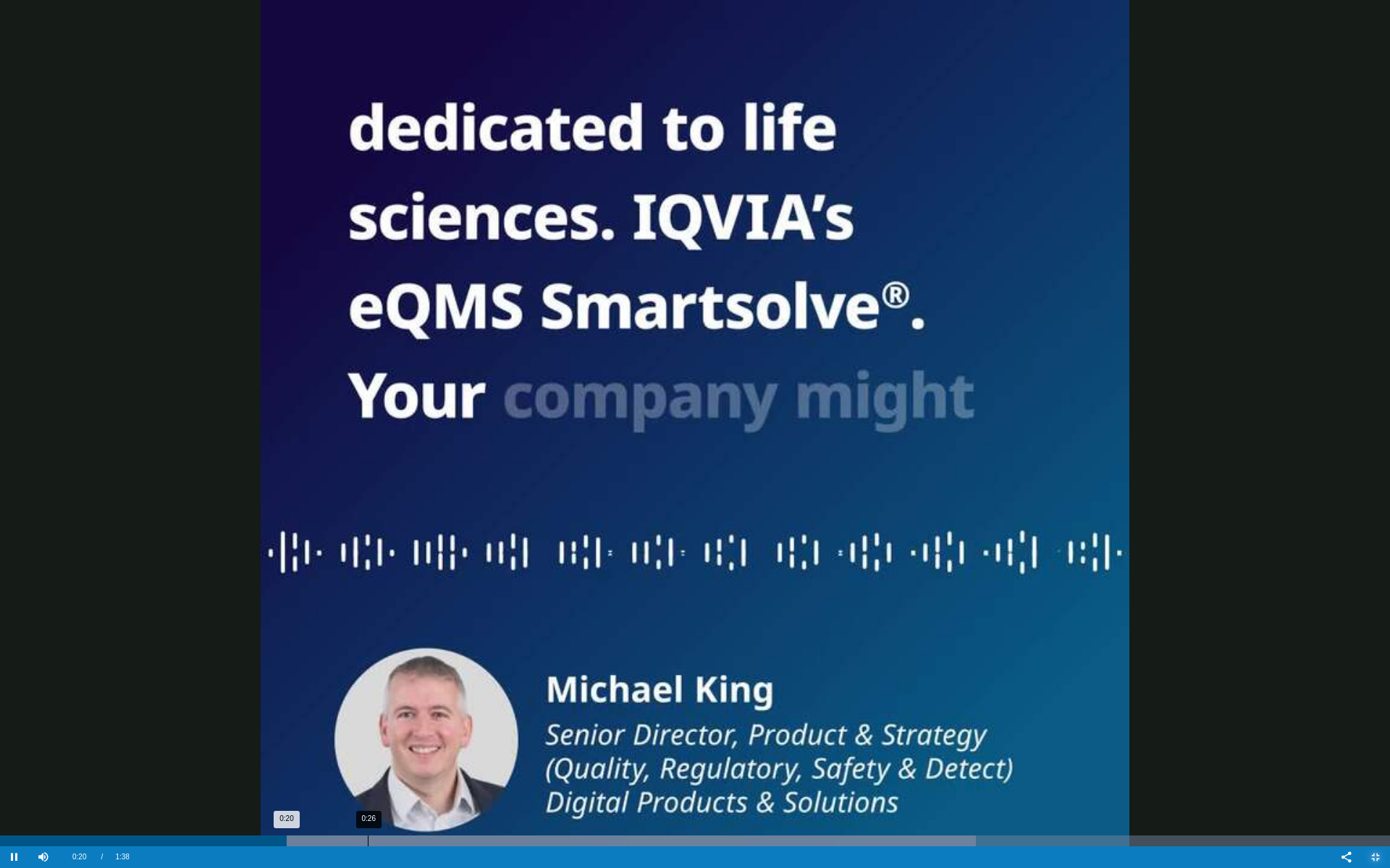
click at [368, 751] on div "0:26" at bounding box center [368, 841] width 1 height 11
click at [503, 751] on div "0:35" at bounding box center [503, 841] width 1 height 11
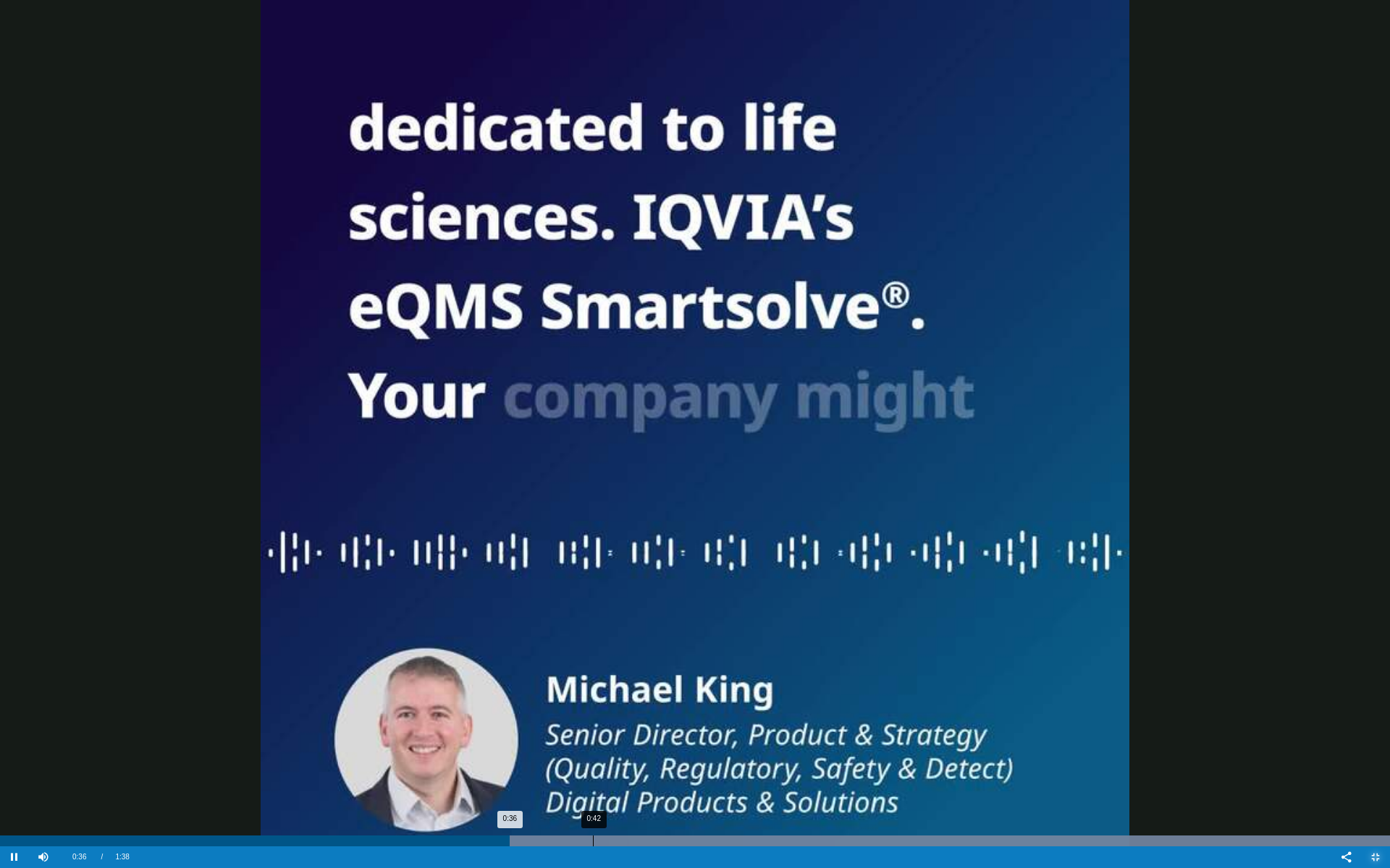
click at [593, 751] on div "0:42" at bounding box center [593, 841] width 1 height 11
click at [737, 751] on div "0:52" at bounding box center [737, 841] width 1 height 11
click at [842, 751] on div "0:59" at bounding box center [842, 841] width 1 height 11
click at [964, 751] on div "1:08" at bounding box center [964, 841] width 1 height 11
click at [1070, 751] on div "1:16" at bounding box center [1070, 841] width 1 height 11
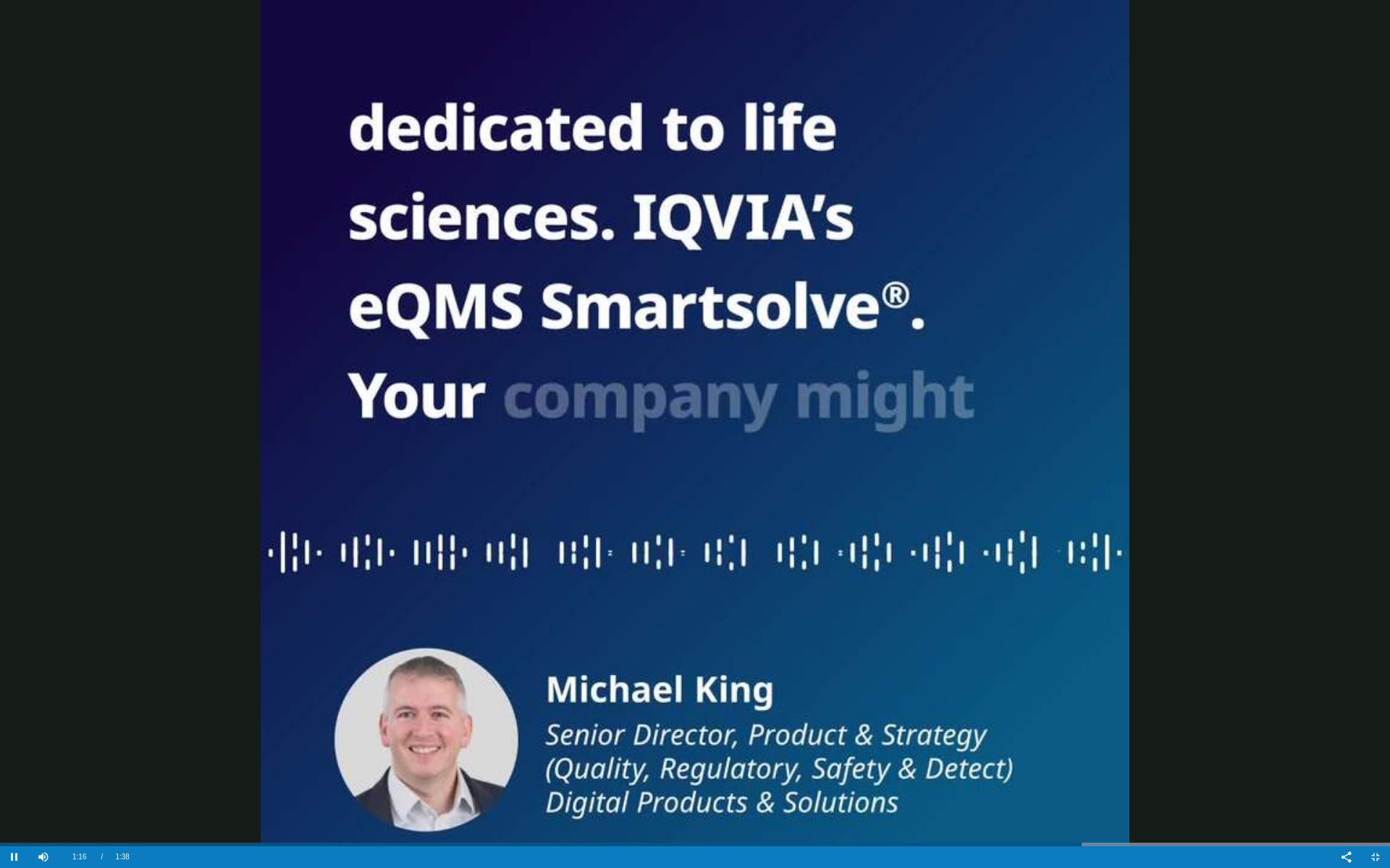
click at [973, 377] on video "Video Player" at bounding box center [695, 434] width 1390 height 868
click at [973, 377] on video "Video Player" at bounding box center [695, 502] width 854 height 310
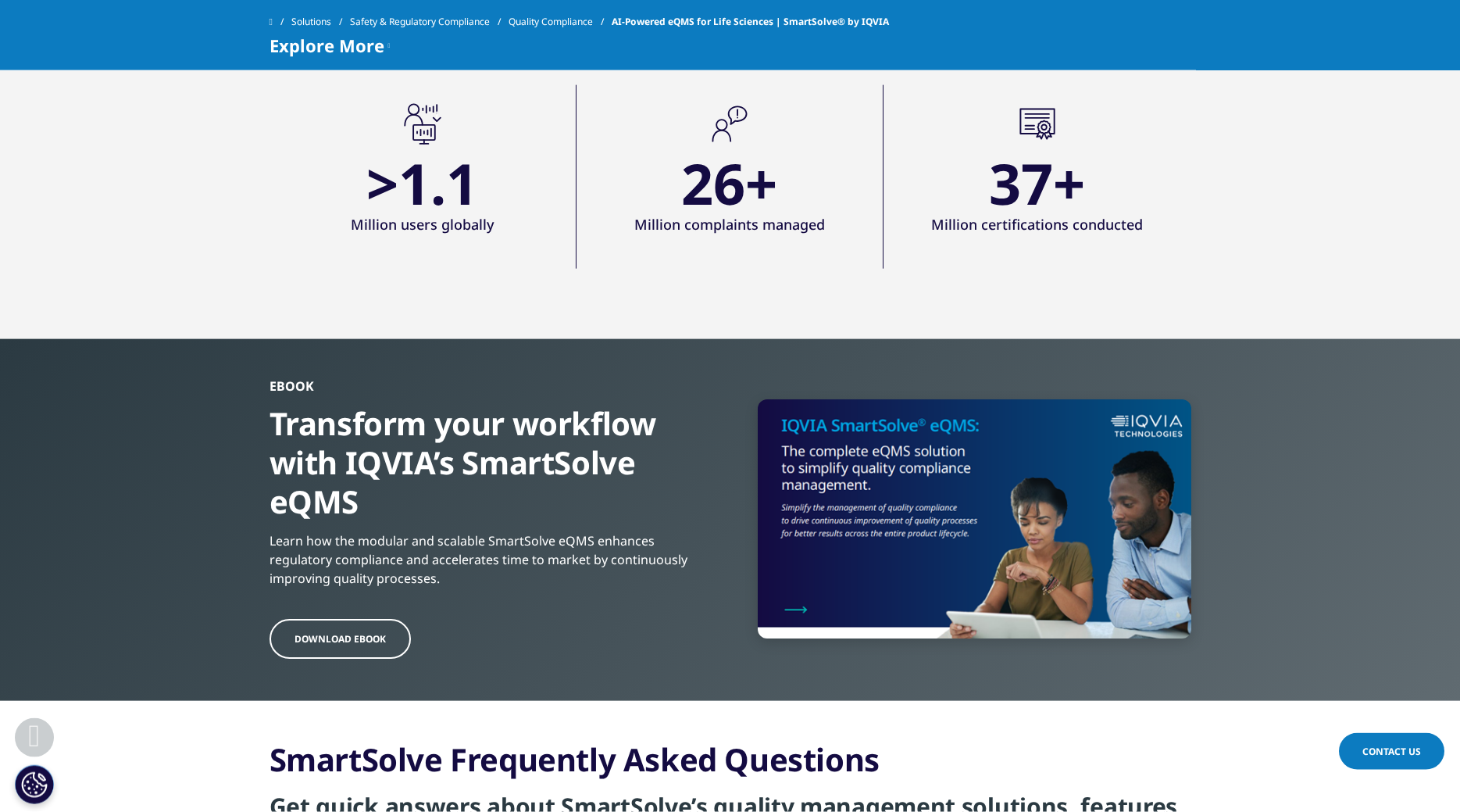
scroll to position [2629, 0]
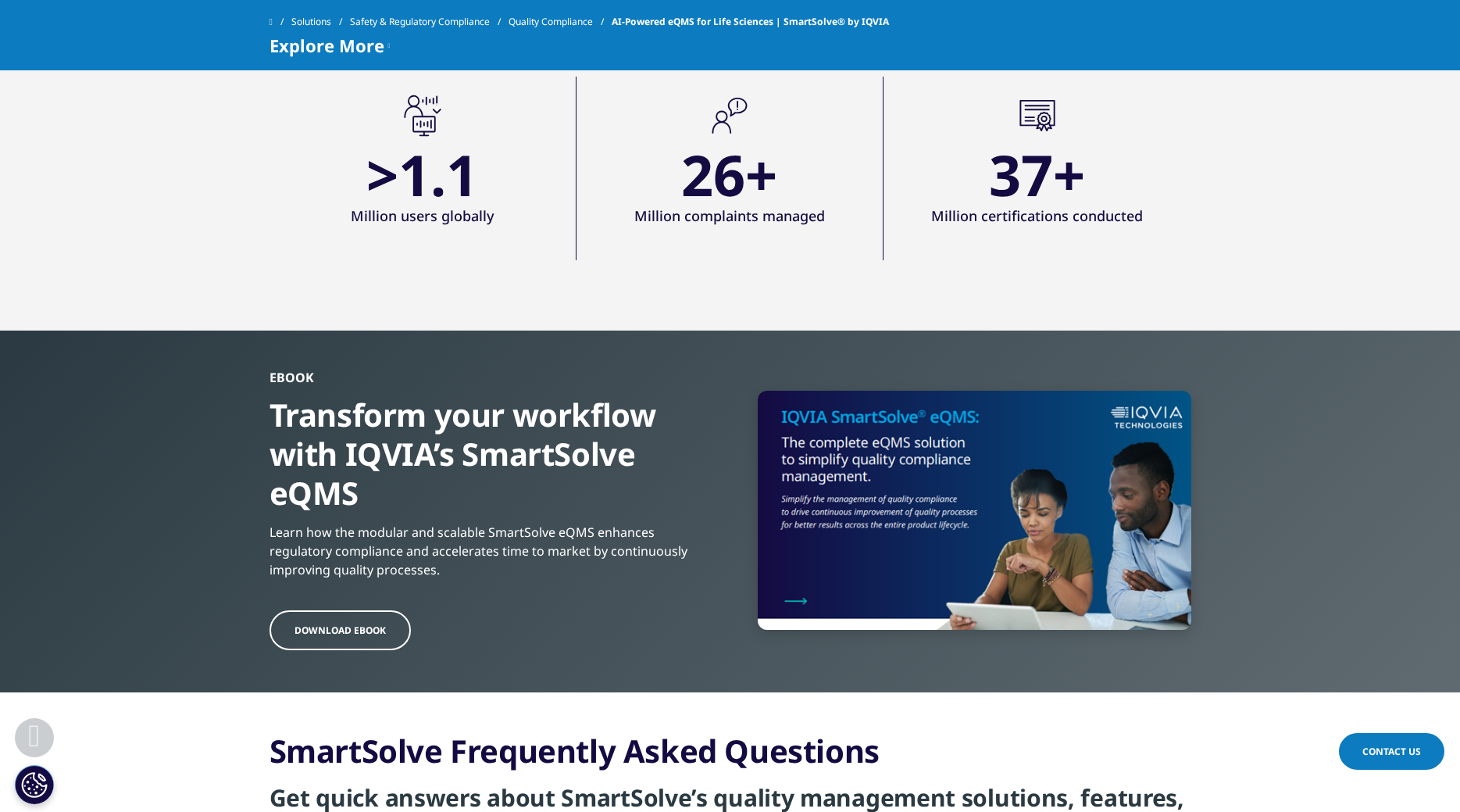
click at [343, 637] on span "Download ebook" at bounding box center [339, 630] width 91 height 14
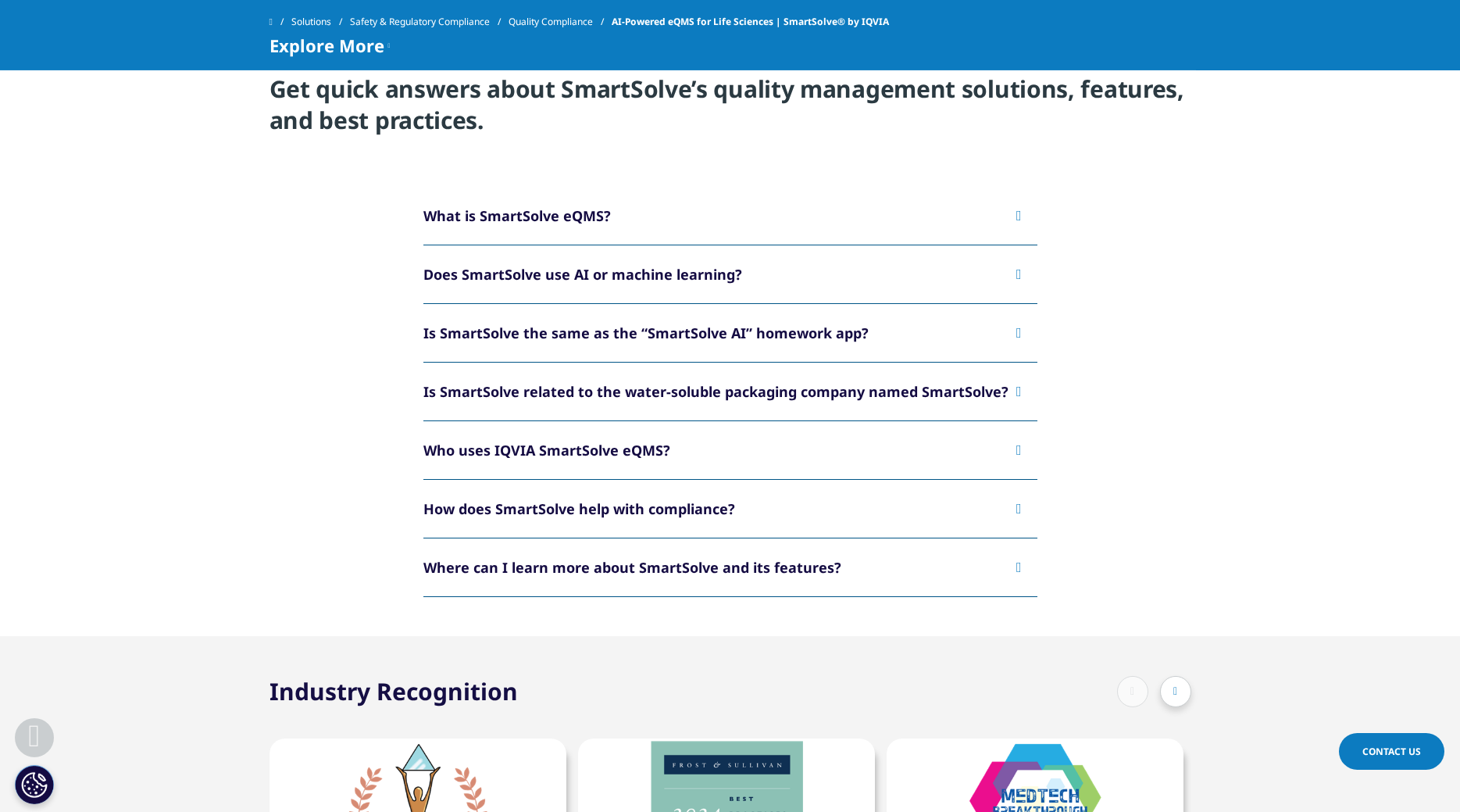
scroll to position [3267, 0]
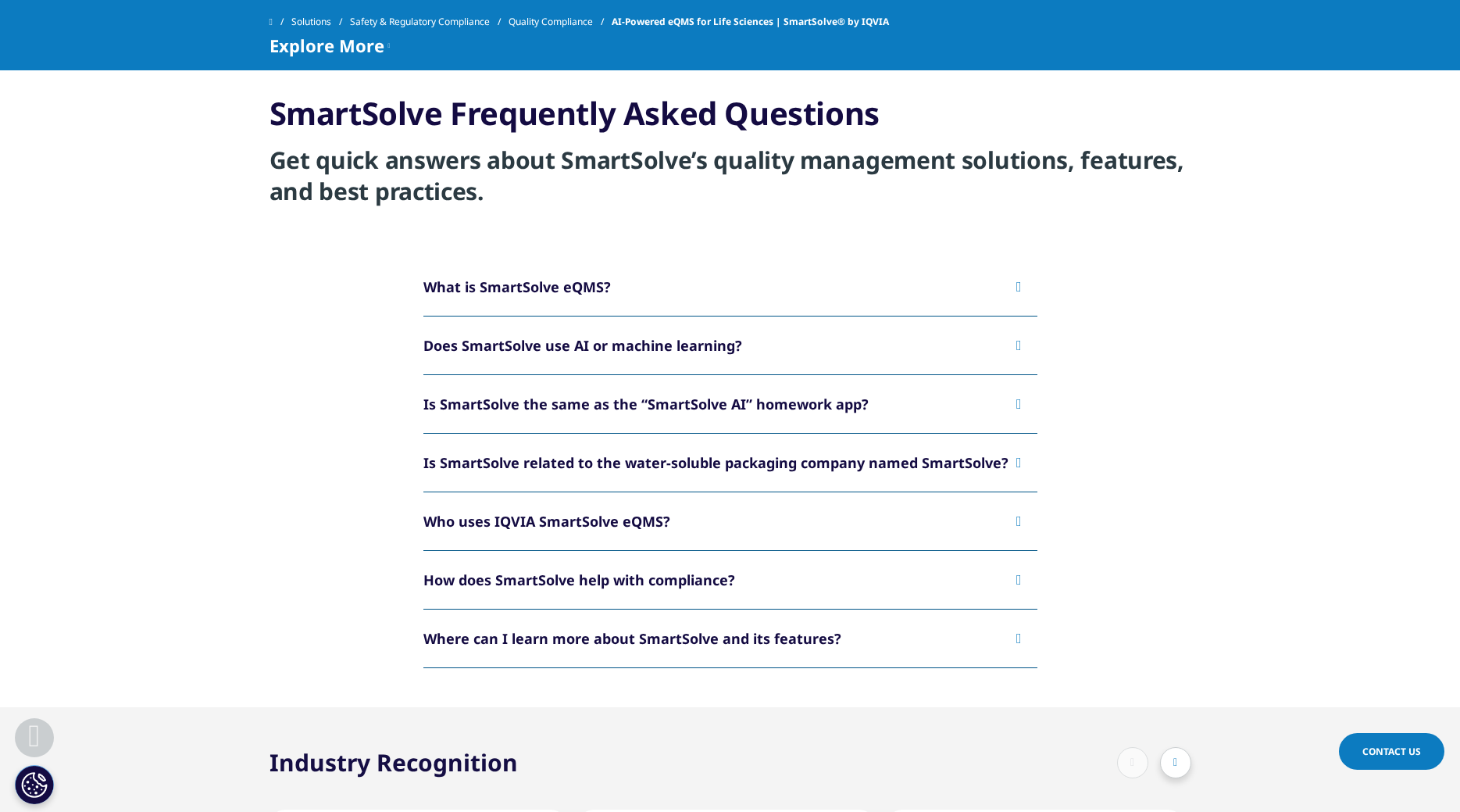
click at [553, 414] on button "Is SmartSolve the same as the “SmartSolve AI” homework app?" at bounding box center [730, 404] width 614 height 58
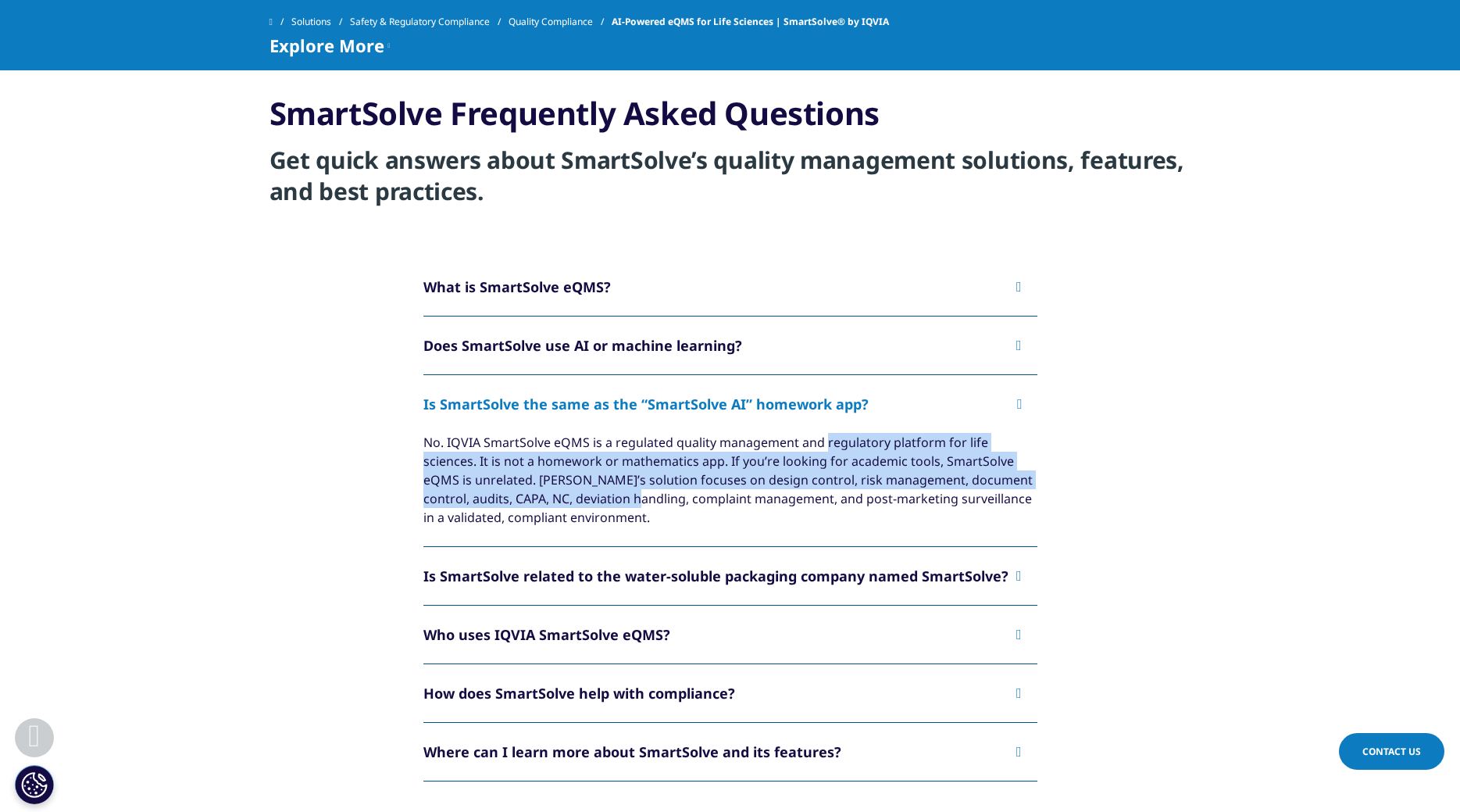
drag, startPoint x: 172, startPoint y: 441, endPoint x: 594, endPoint y: 474, distance: 423.3
click at [594, 474] on div "No. IQVIA SmartSolve eQMS is a regulated quality management and regulatory plat…" at bounding box center [730, 480] width 614 height 94
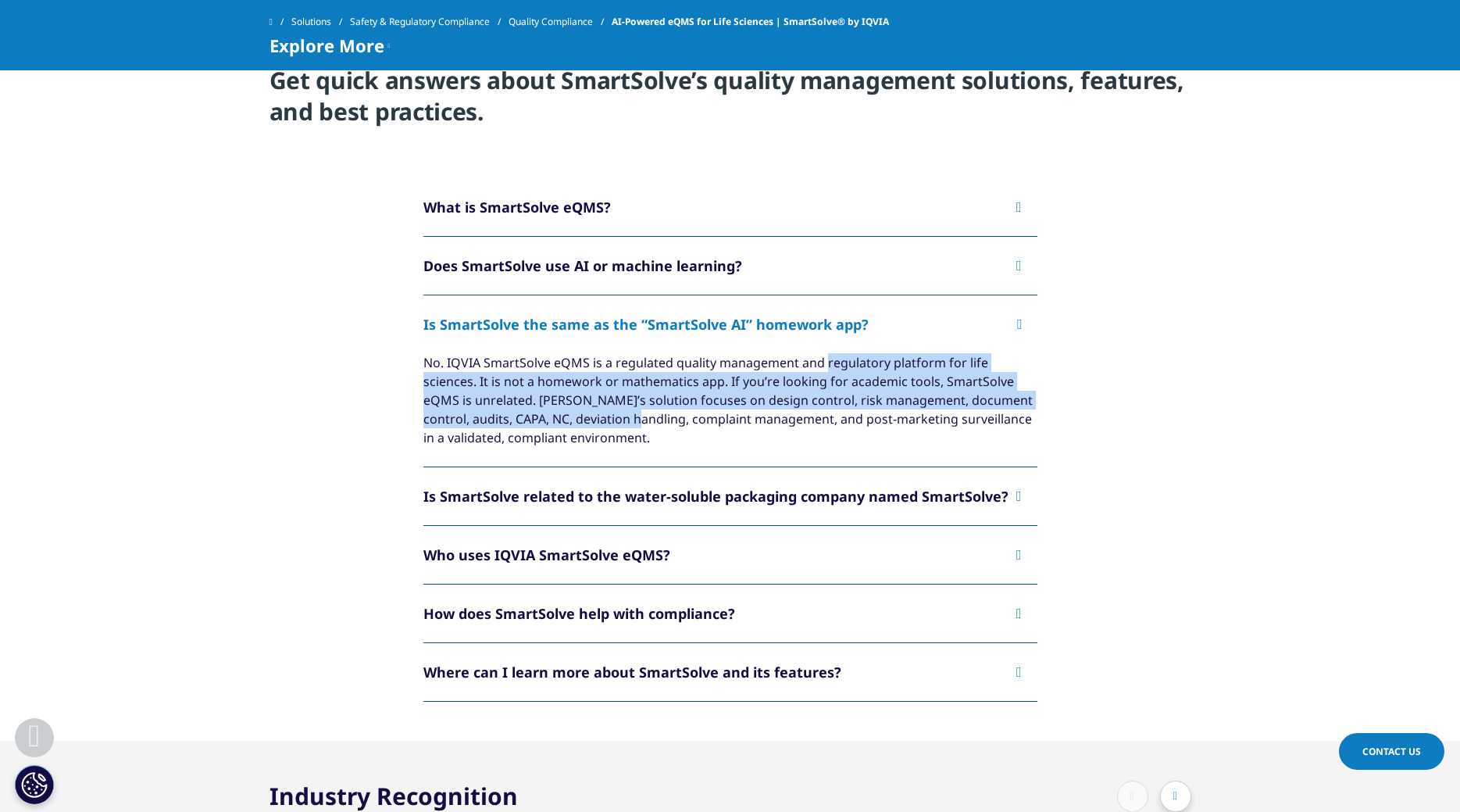
scroll to position [3427, 0]
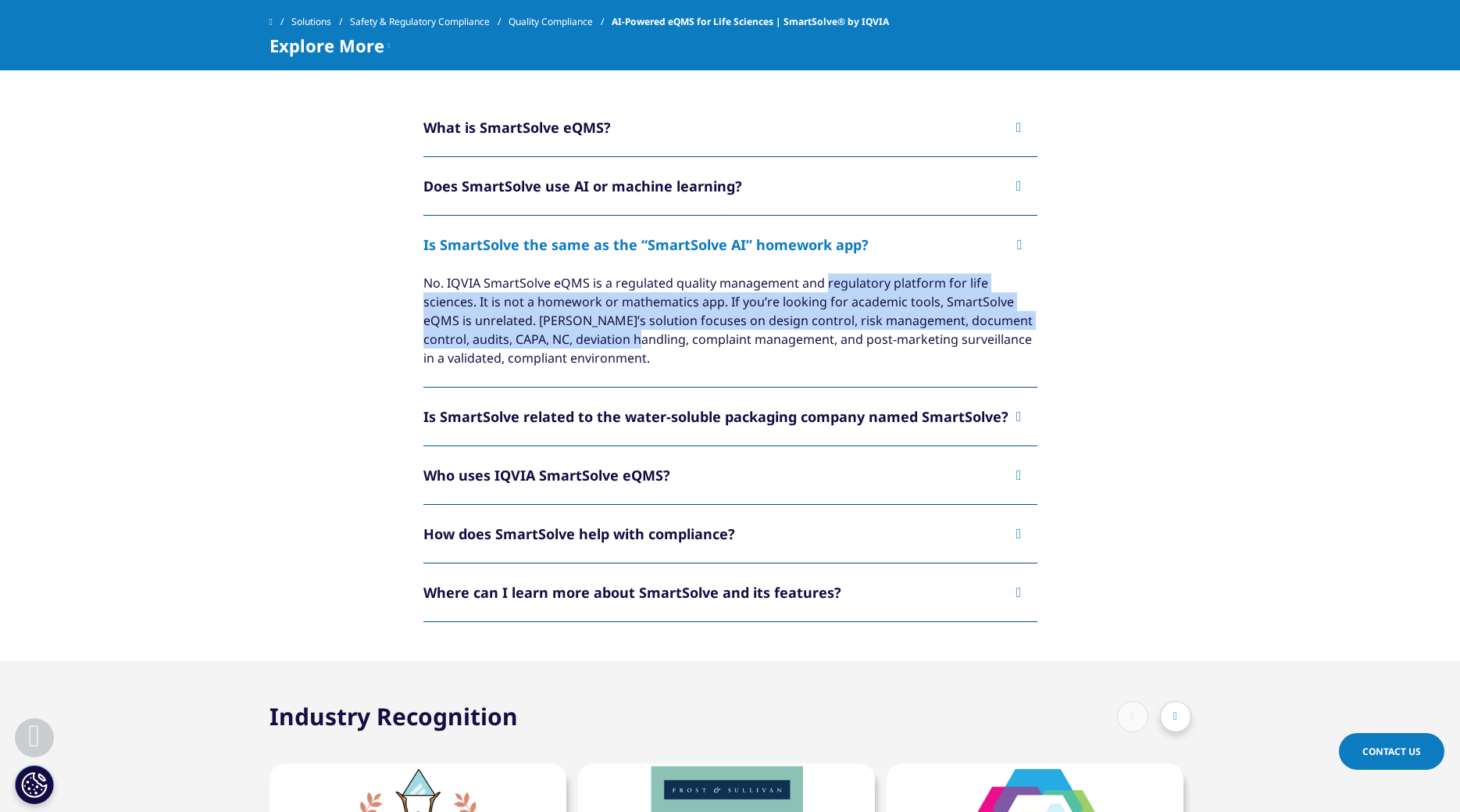
click at [423, 486] on button "Who uses IQVIA SmartSolve eQMS?" at bounding box center [730, 475] width 614 height 58
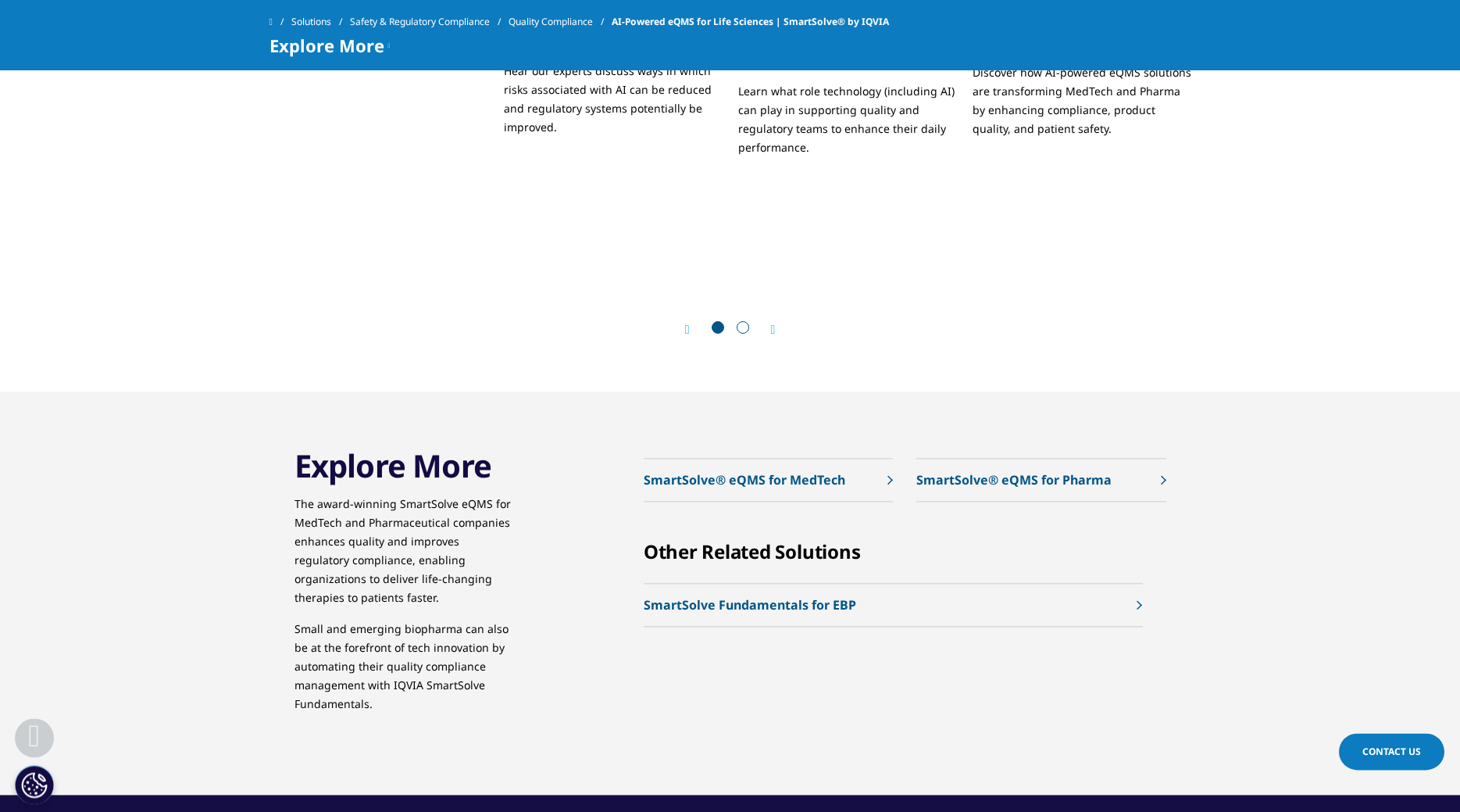
scroll to position [5099, 0]
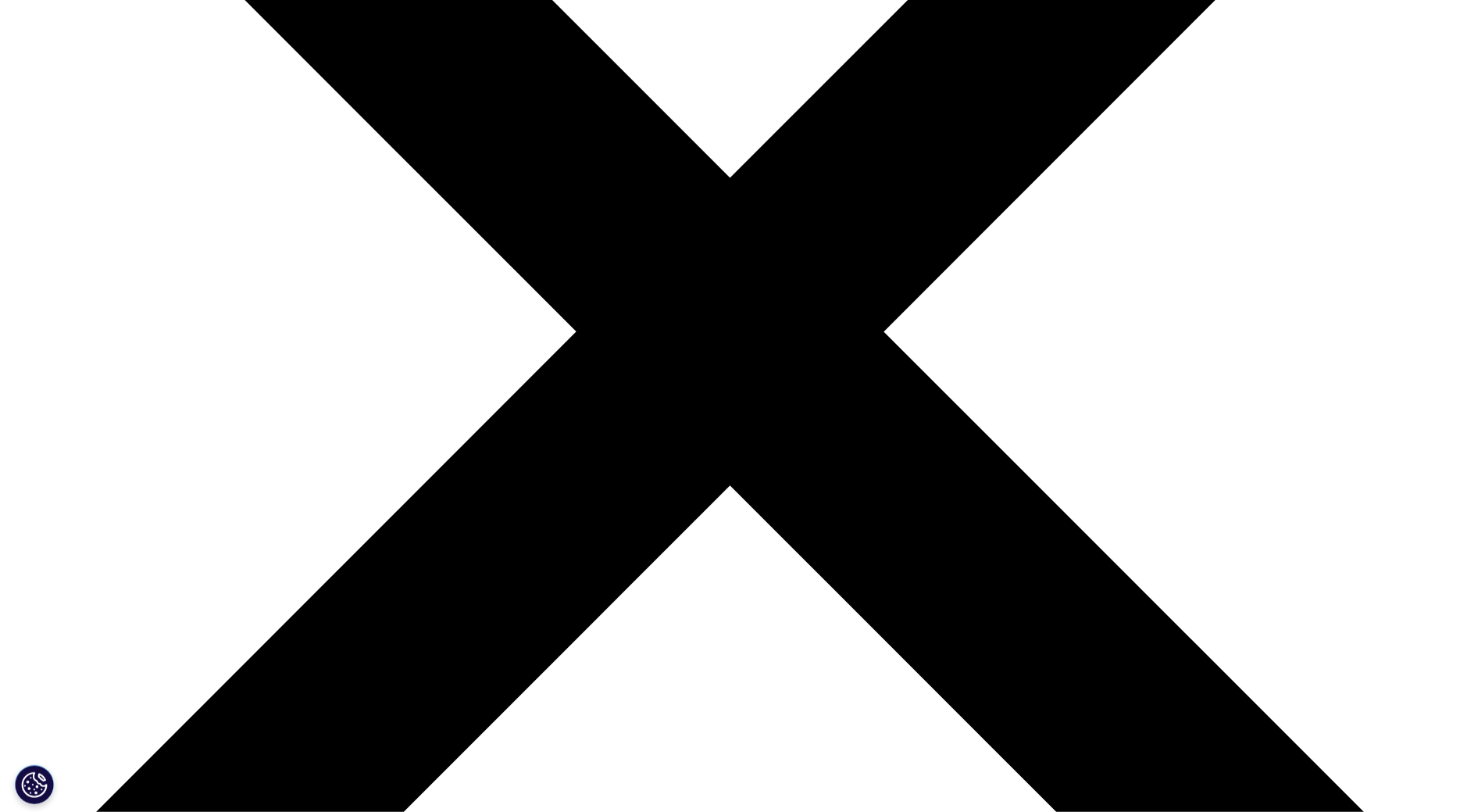
scroll to position [478, 0]
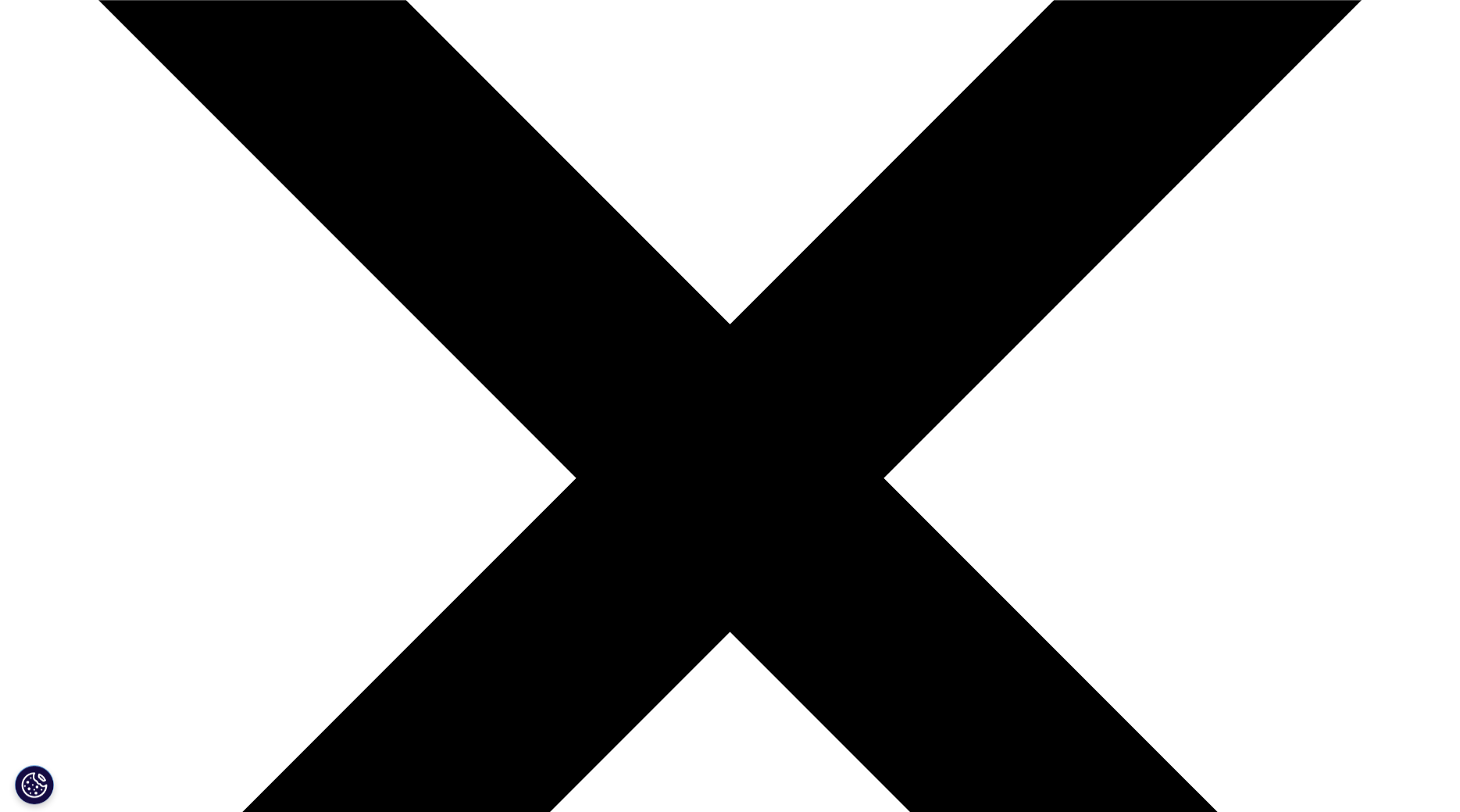
scroll to position [239, 0]
